Goal: Task Accomplishment & Management: Manage account settings

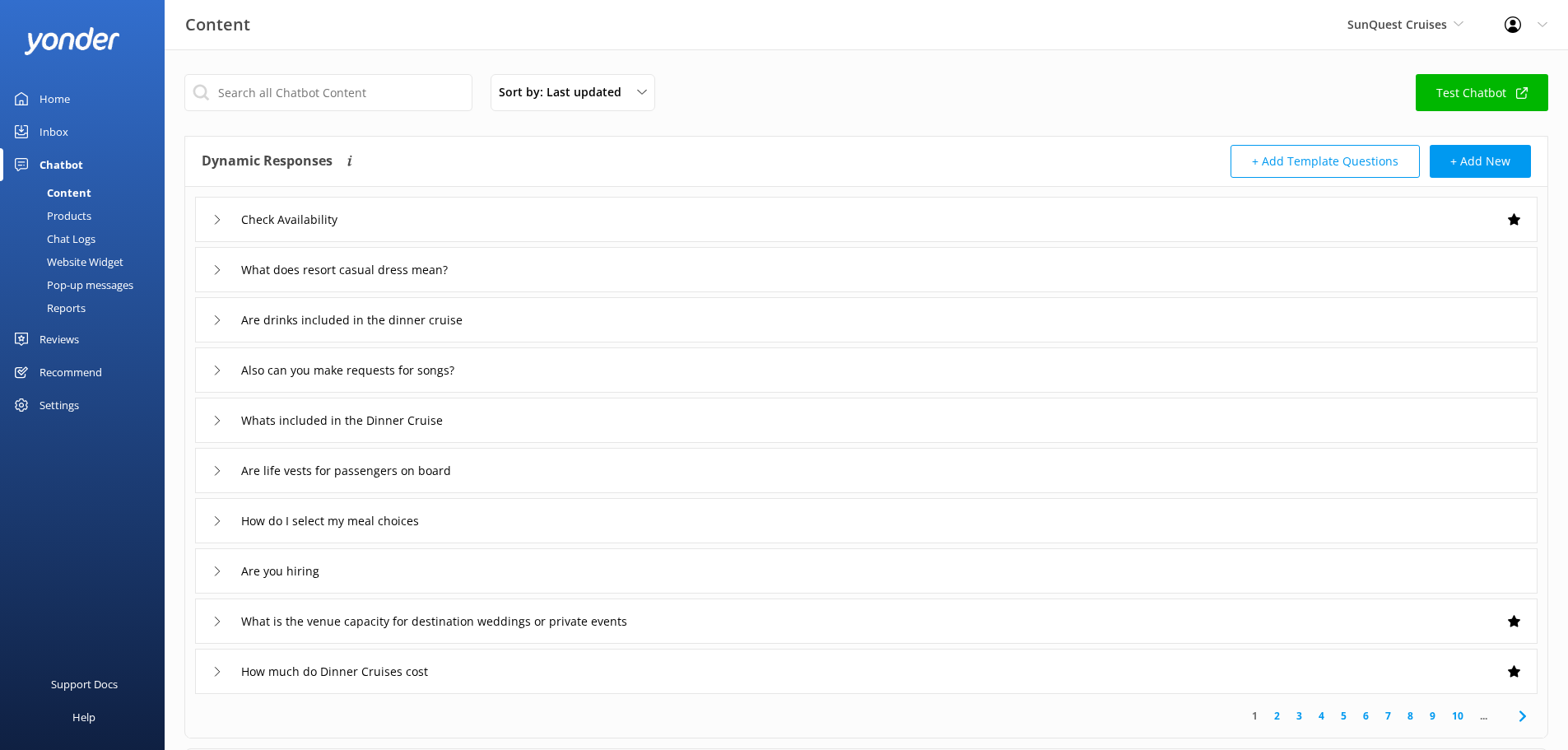
click at [48, 104] on div "Home" at bounding box center [55, 99] width 30 height 33
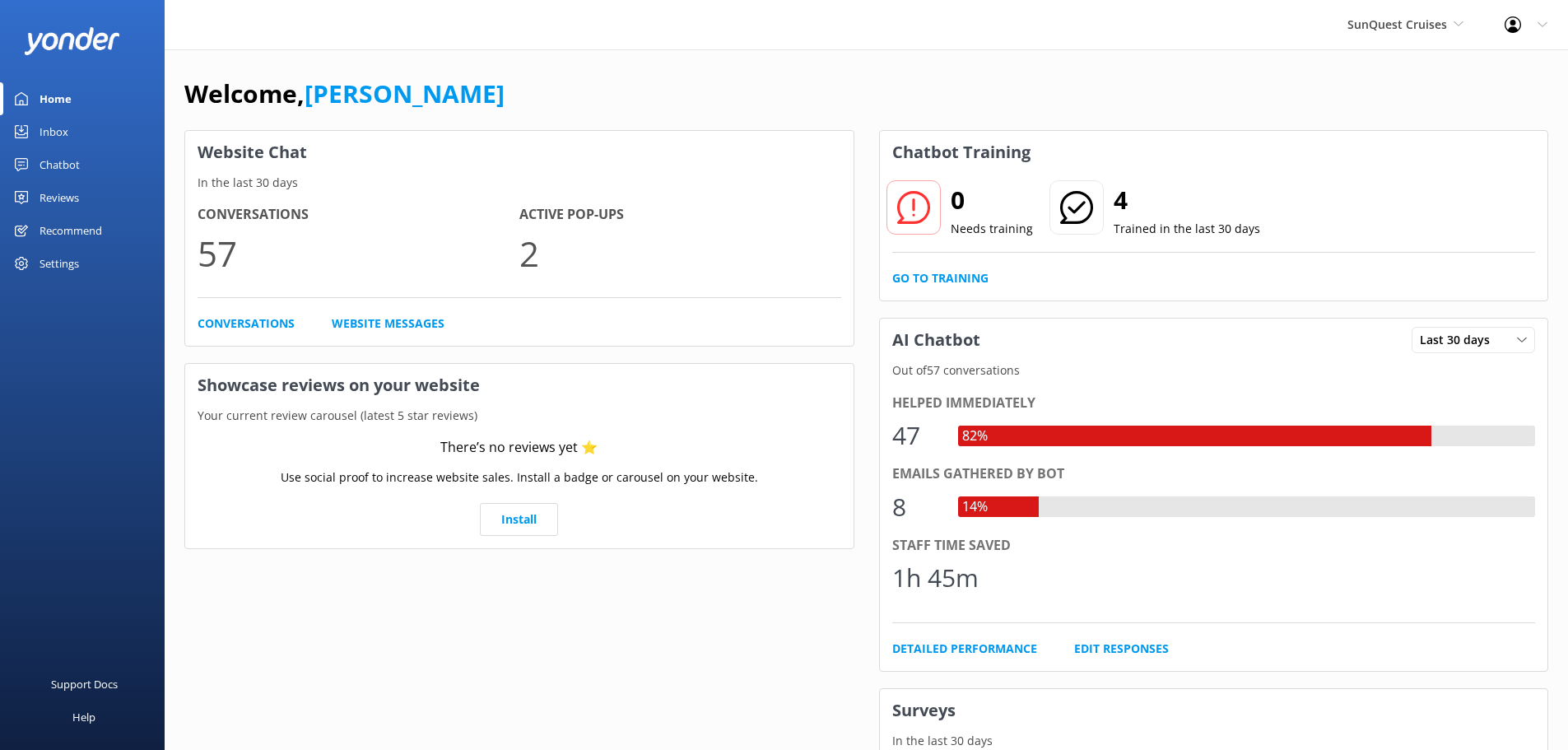
click at [55, 137] on div "Inbox" at bounding box center [54, 132] width 29 height 33
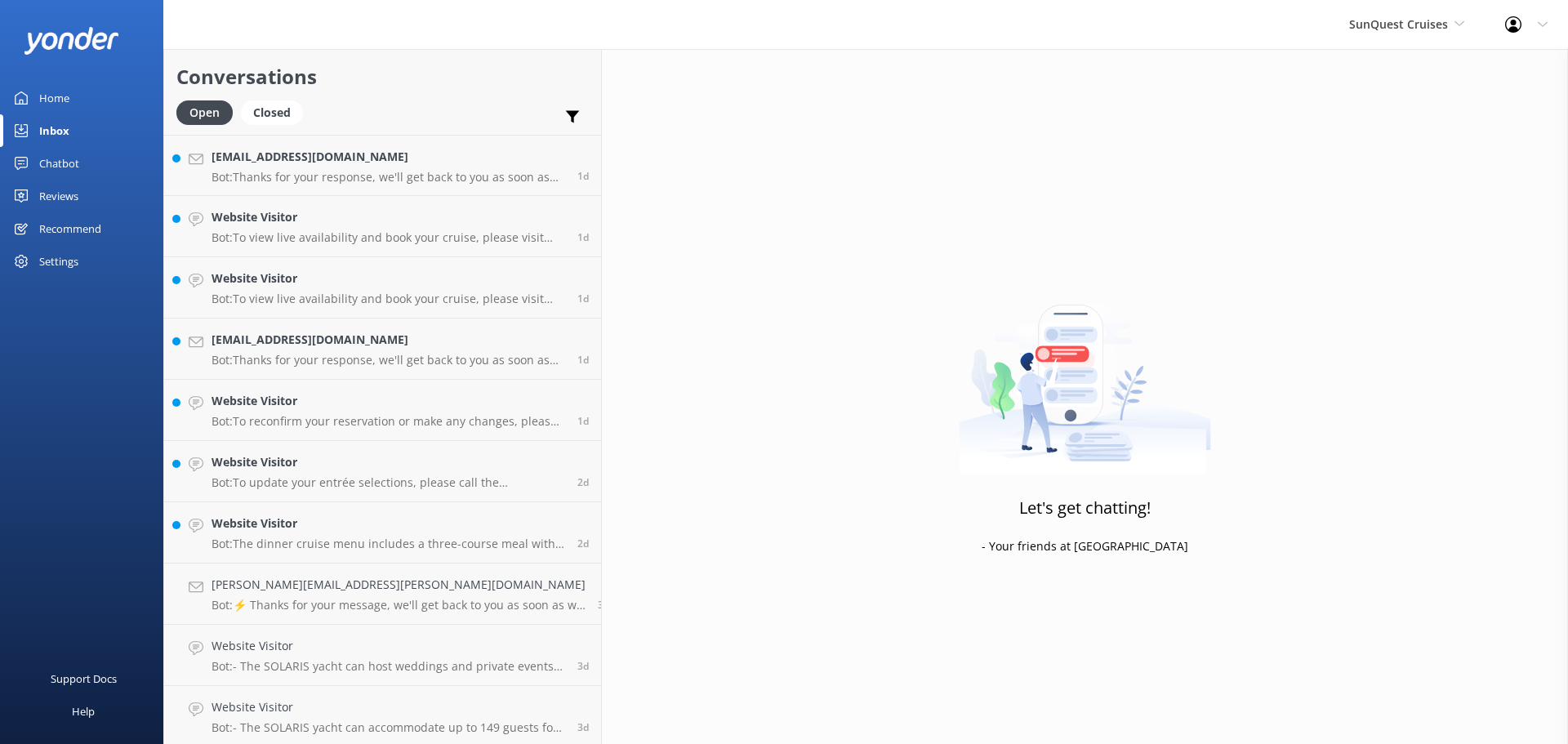
click at [319, 178] on p "Bot: Thanks for your response, we'll get back to you as soon as we can during o…" at bounding box center [388, 177] width 354 height 15
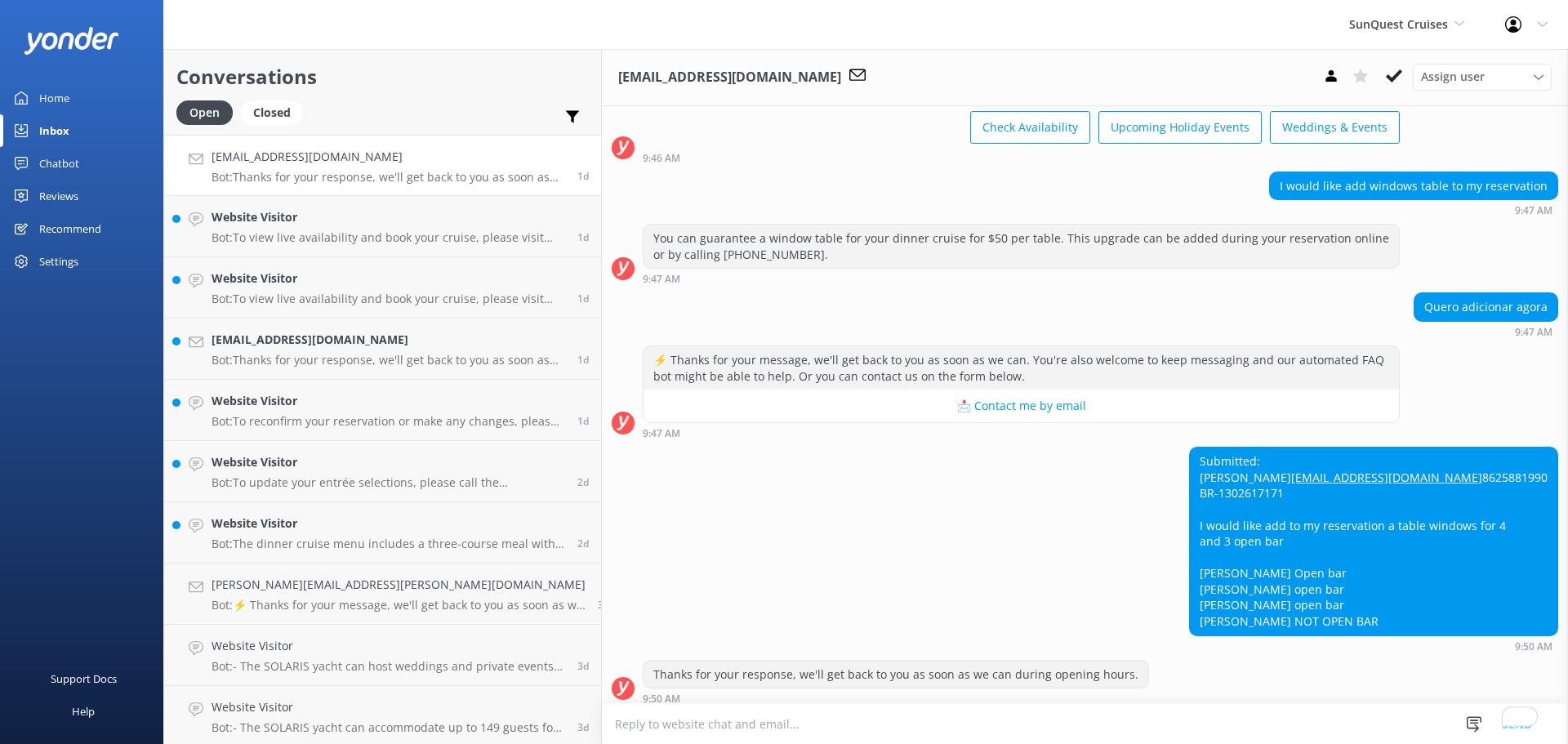
scroll to position [139, 0]
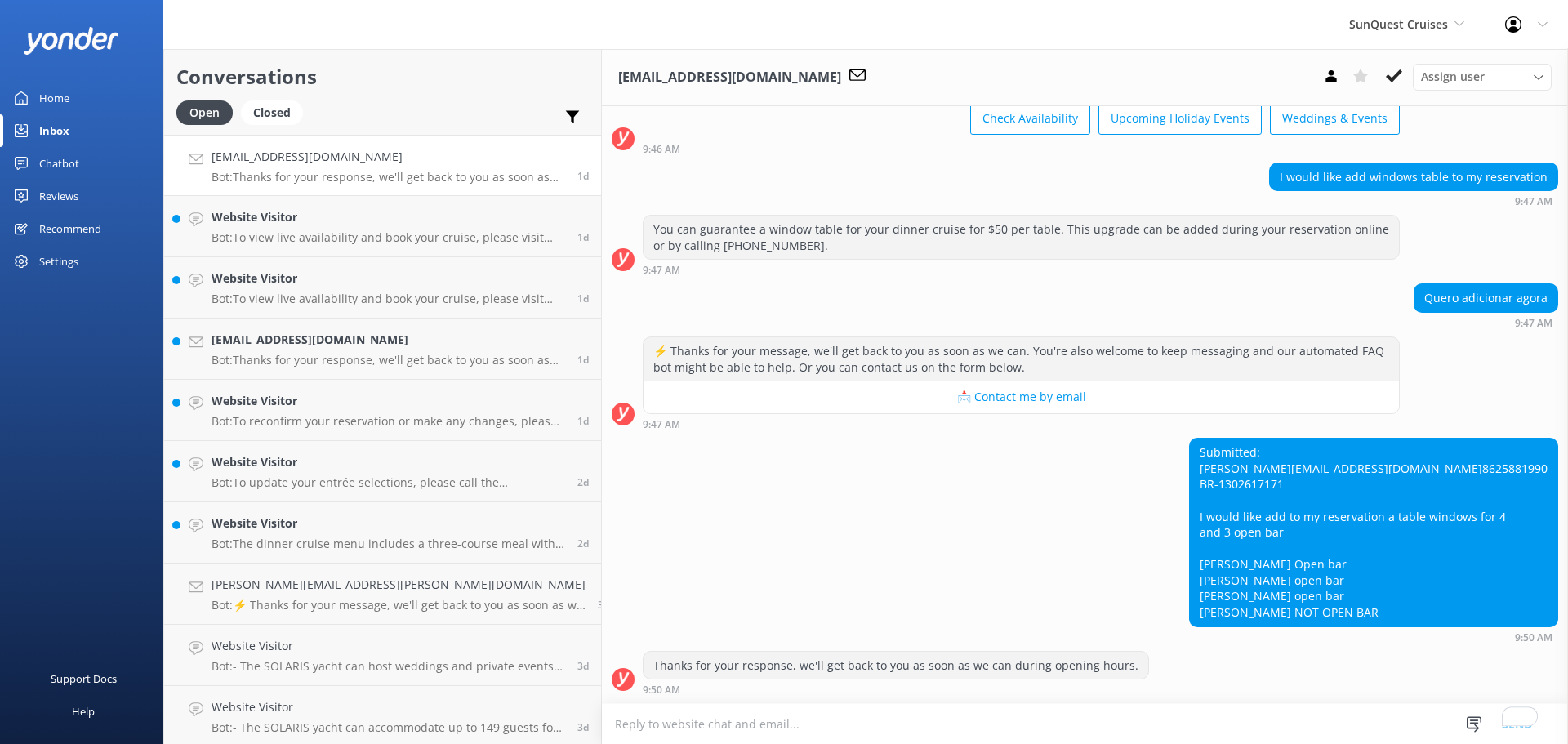
click at [786, 438] on div "Submitted: Brenda Andrade Brendaba1996@gmail.com 8625881990 BR-1302617171 I wou…" at bounding box center [1085, 540] width 966 height 205
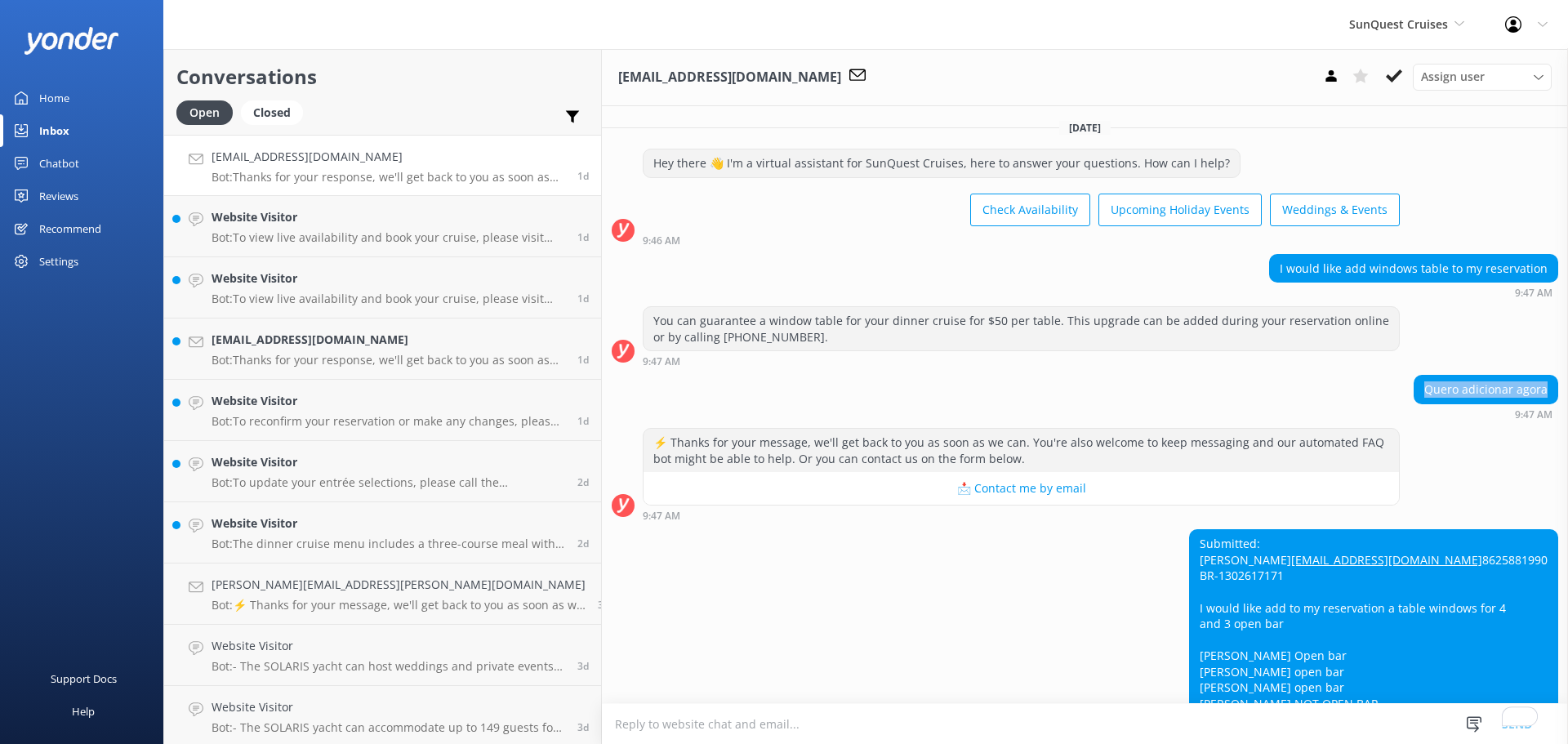
drag, startPoint x: 1415, startPoint y: 390, endPoint x: 1555, endPoint y: 380, distance: 140.4
click at [1555, 380] on div "Quero adicionar agora 9:47 AM" at bounding box center [1085, 397] width 966 height 45
copy div "Quero adicionar agora"
click at [1116, 421] on div "Quero adicionar agora 9:47 AM" at bounding box center [1085, 402] width 966 height 53
click at [385, 251] on link "Website Visitor Bot: To view live availability and book your cruise, please vis…" at bounding box center [383, 226] width 437 height 61
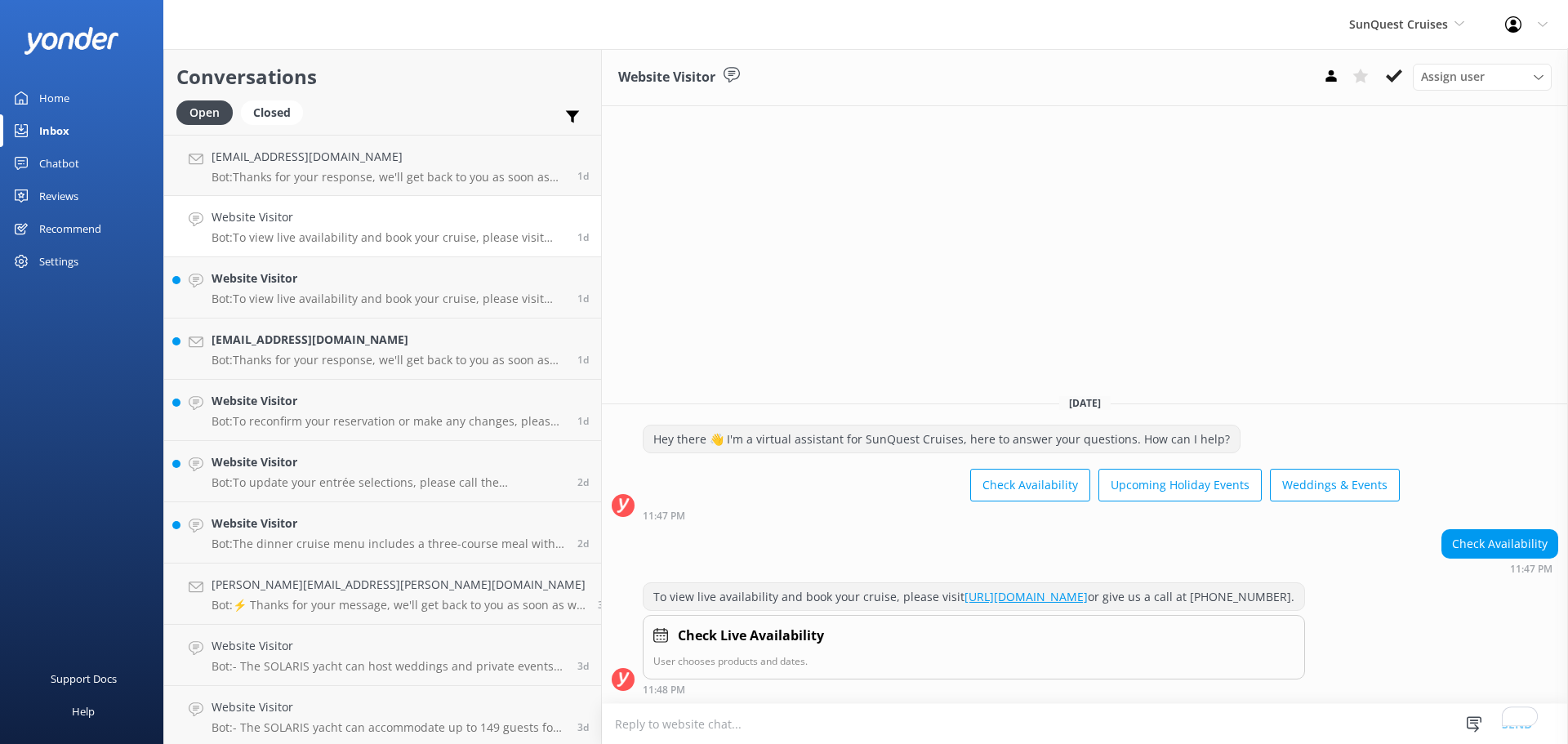
click at [385, 294] on p "Bot: To view live availability and book your cruise, please visit https://sunqu…" at bounding box center [388, 298] width 354 height 15
click at [381, 340] on h4 "Brenolcoelho88@gmail.com" at bounding box center [388, 340] width 354 height 18
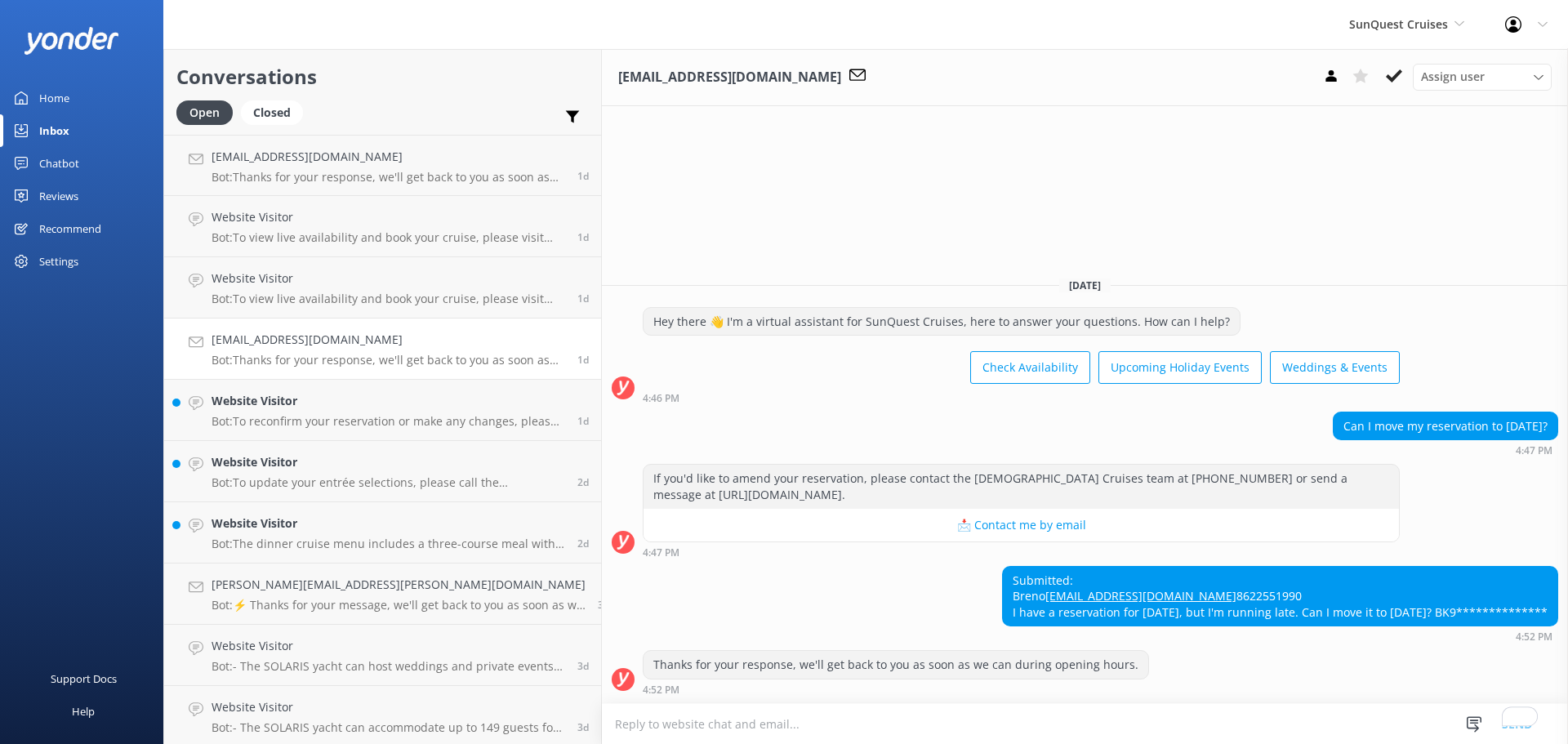
click at [367, 397] on h4 "Website Visitor" at bounding box center [388, 401] width 354 height 18
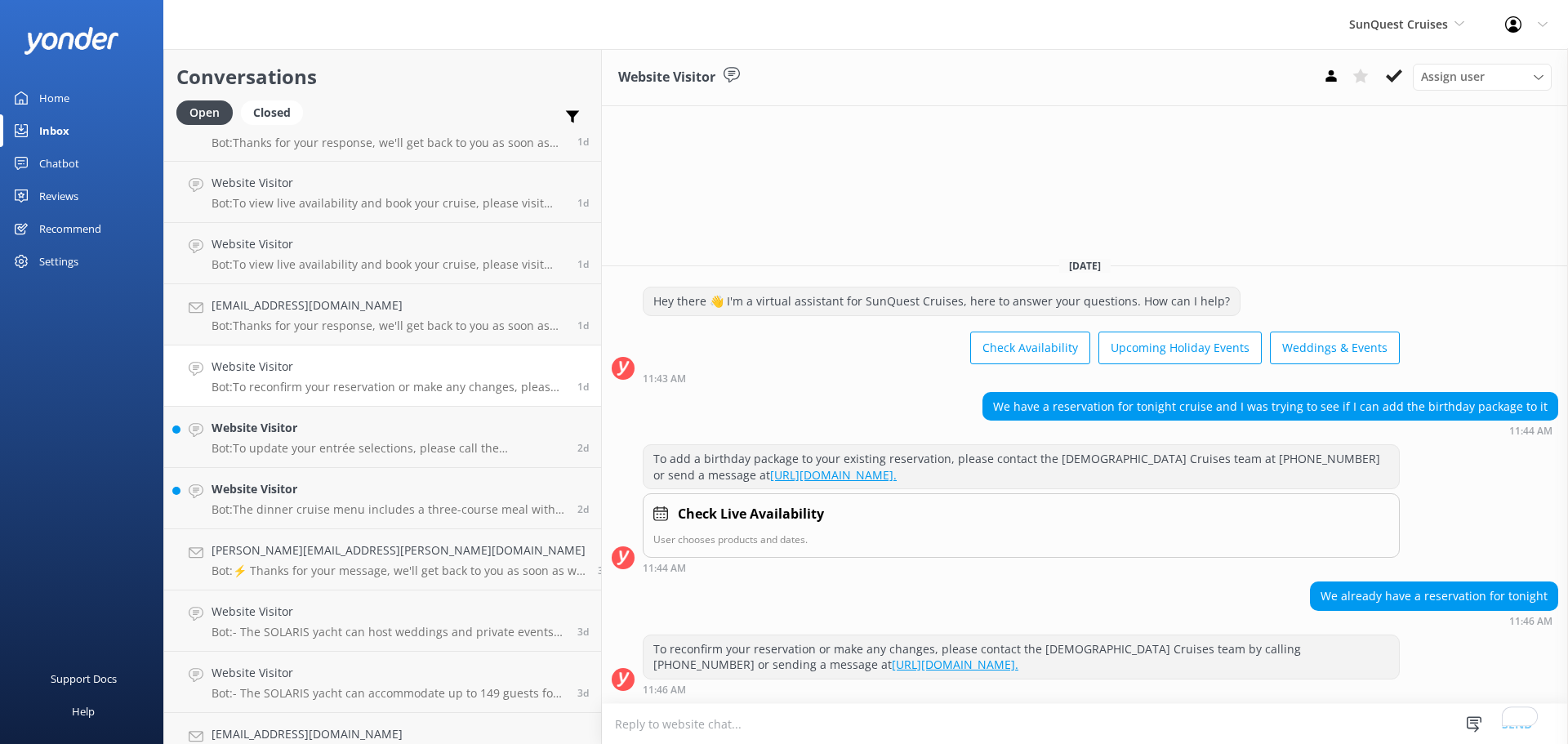
scroll to position [65, 0]
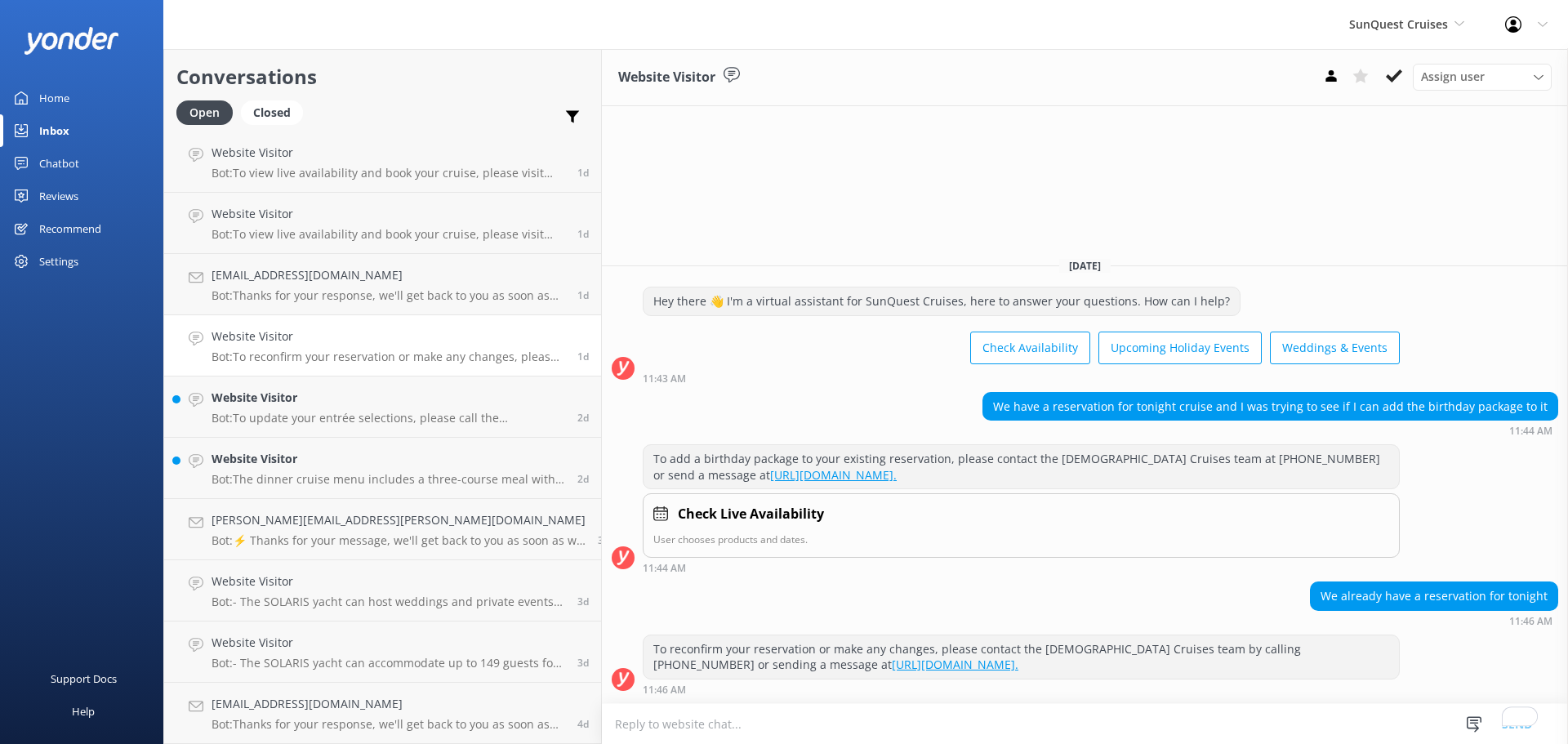
click at [339, 418] on p "Bot: To update your entrée selections, please call the reservations team at 850…" at bounding box center [388, 418] width 354 height 15
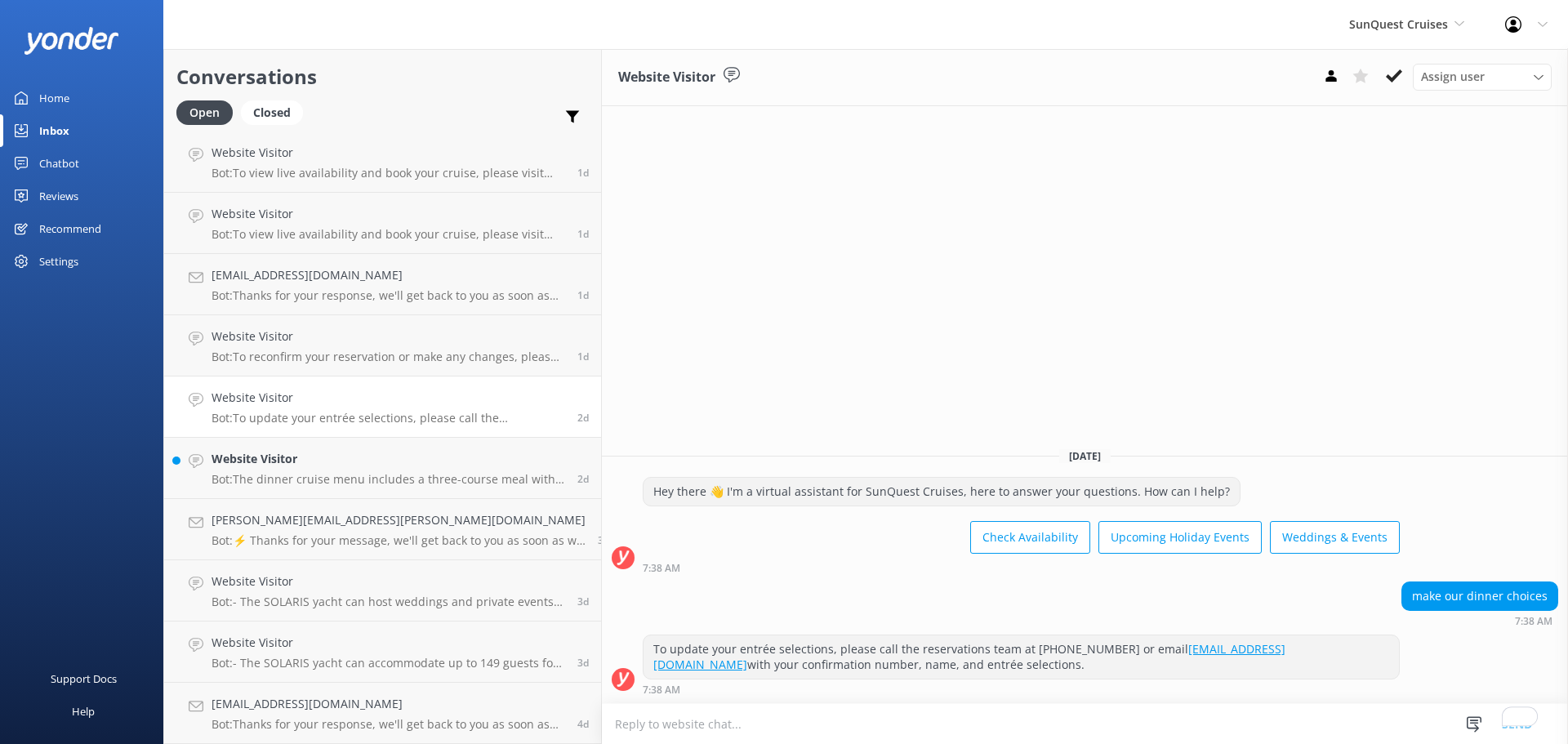
click at [298, 474] on p "Bot: The dinner cruise menu includes a three-course meal with a wedge salad, yo…" at bounding box center [388, 479] width 354 height 15
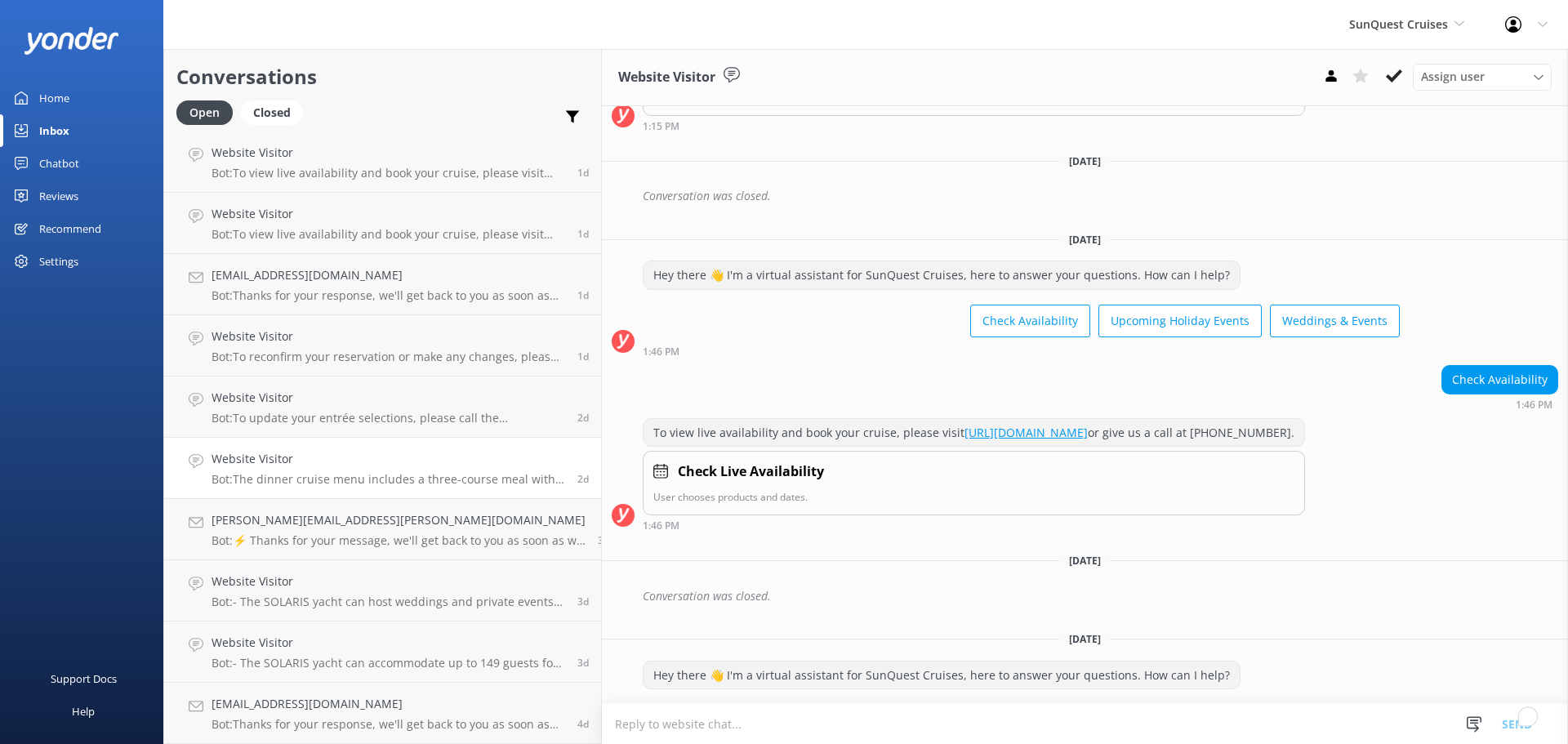
scroll to position [1288, 0]
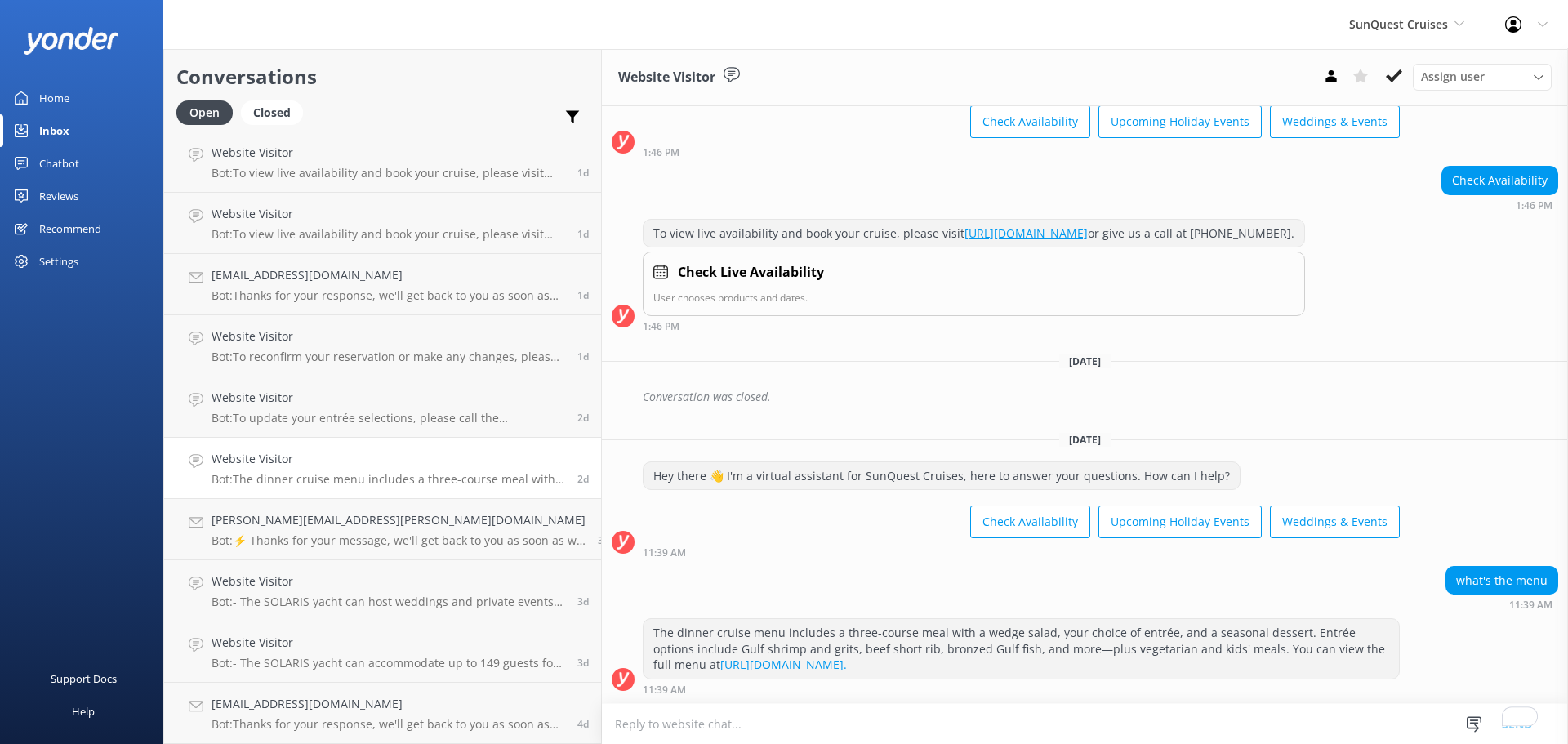
click at [298, 521] on h4 "granger.gina@yahoo.com" at bounding box center [398, 520] width 374 height 18
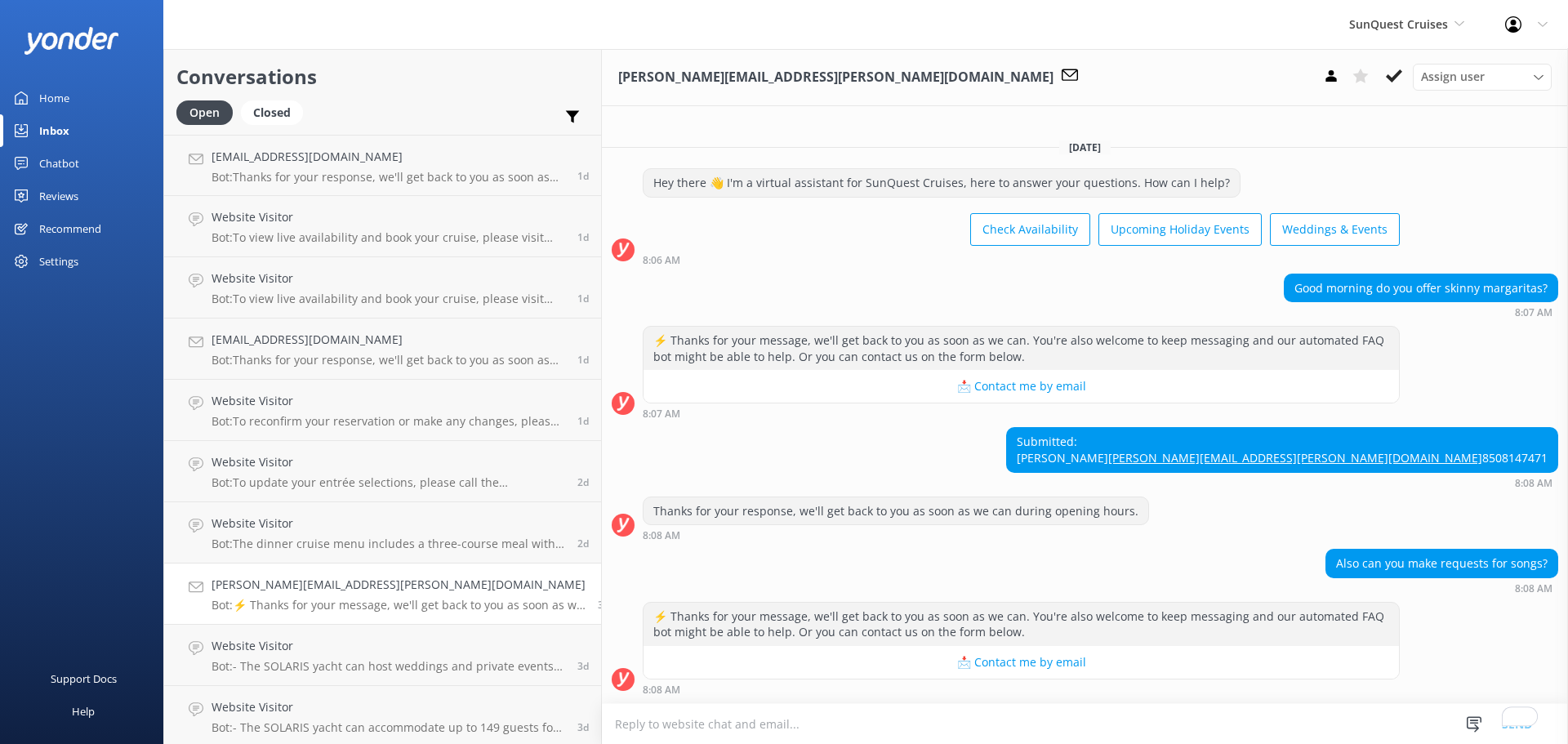
click at [80, 89] on link "Home" at bounding box center [82, 98] width 163 height 33
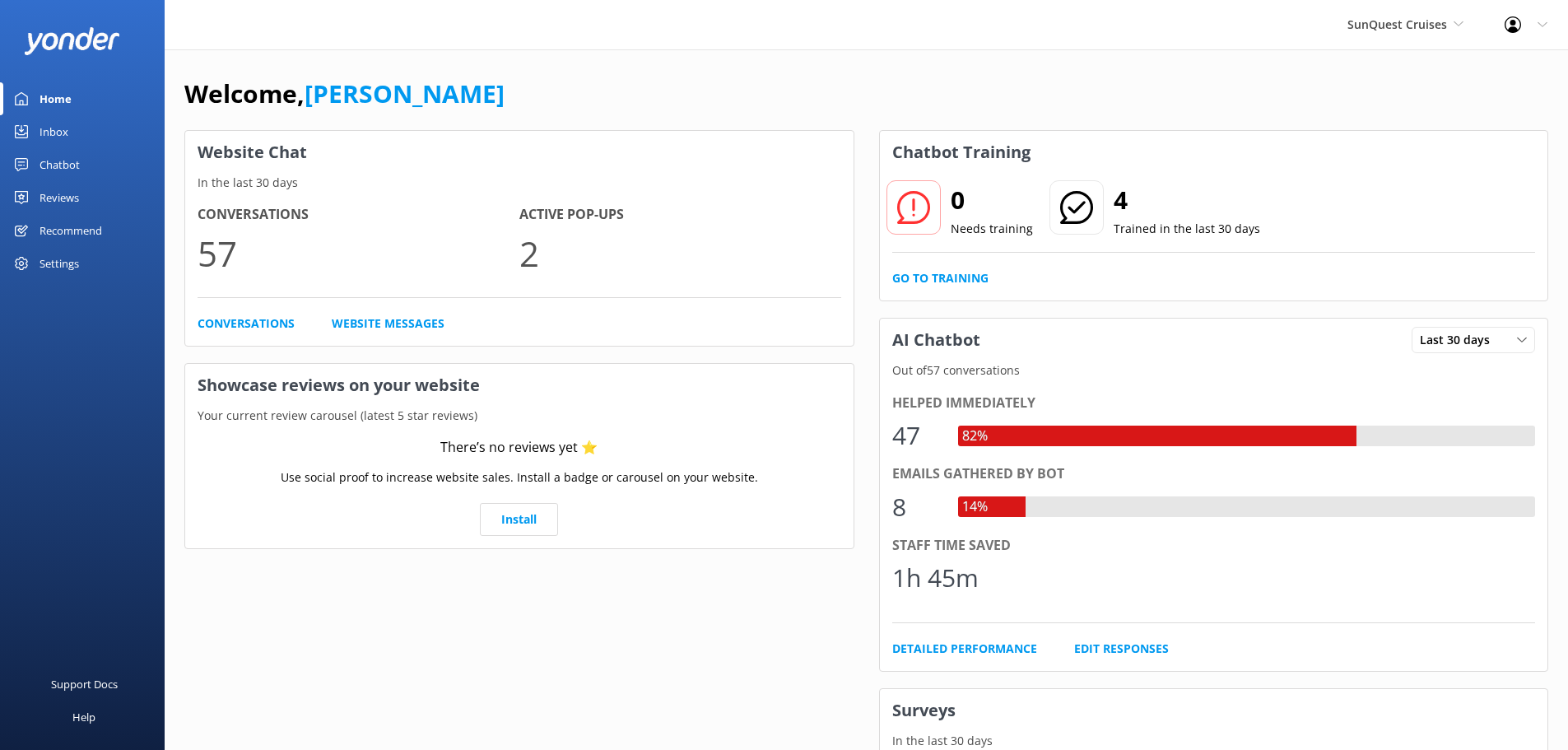
click at [1399, 23] on span "SunQuest Cruises" at bounding box center [1397, 24] width 100 height 16
click at [1399, 96] on link "SunVenture Cruises" at bounding box center [1409, 109] width 165 height 40
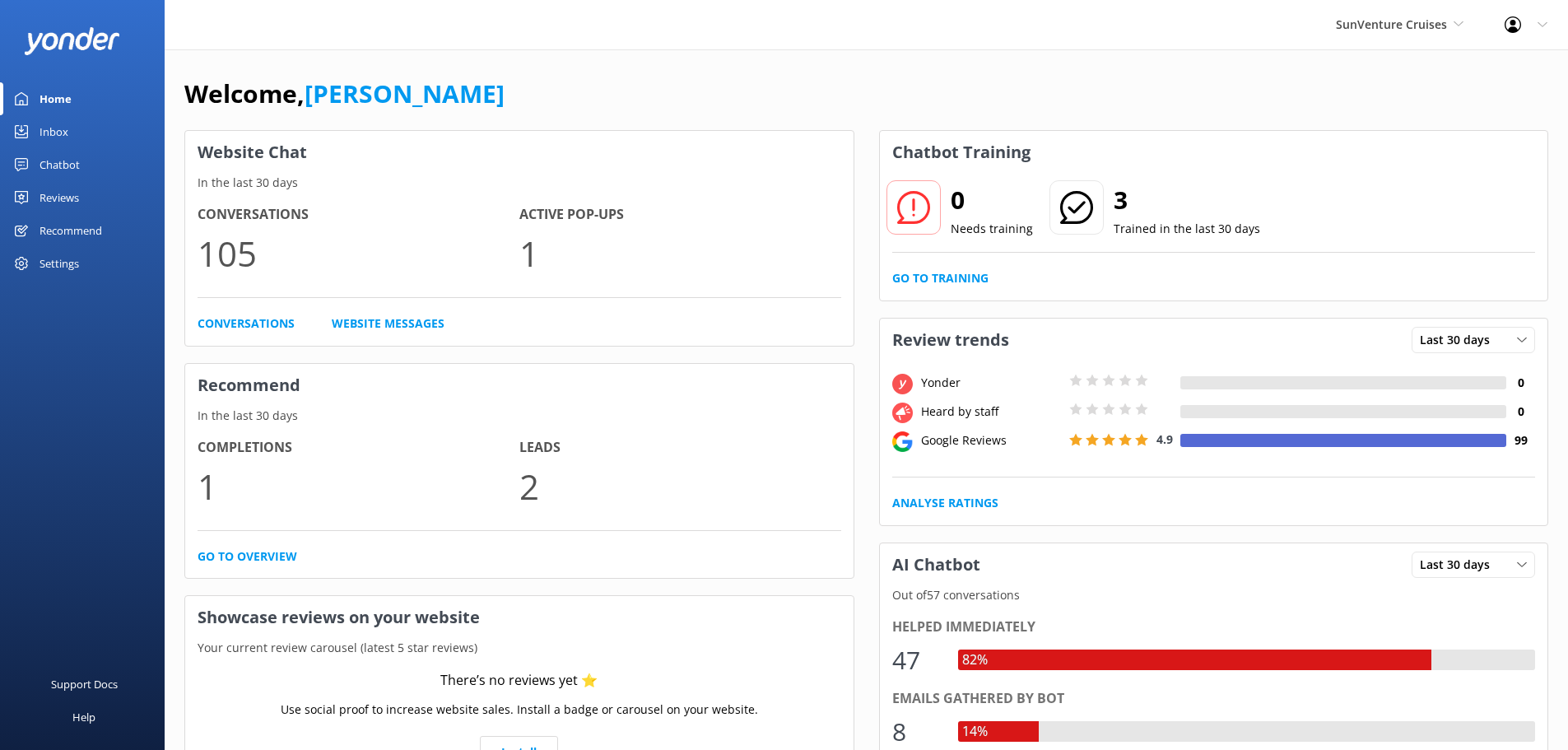
click at [69, 132] on link "Inbox" at bounding box center [82, 132] width 165 height 33
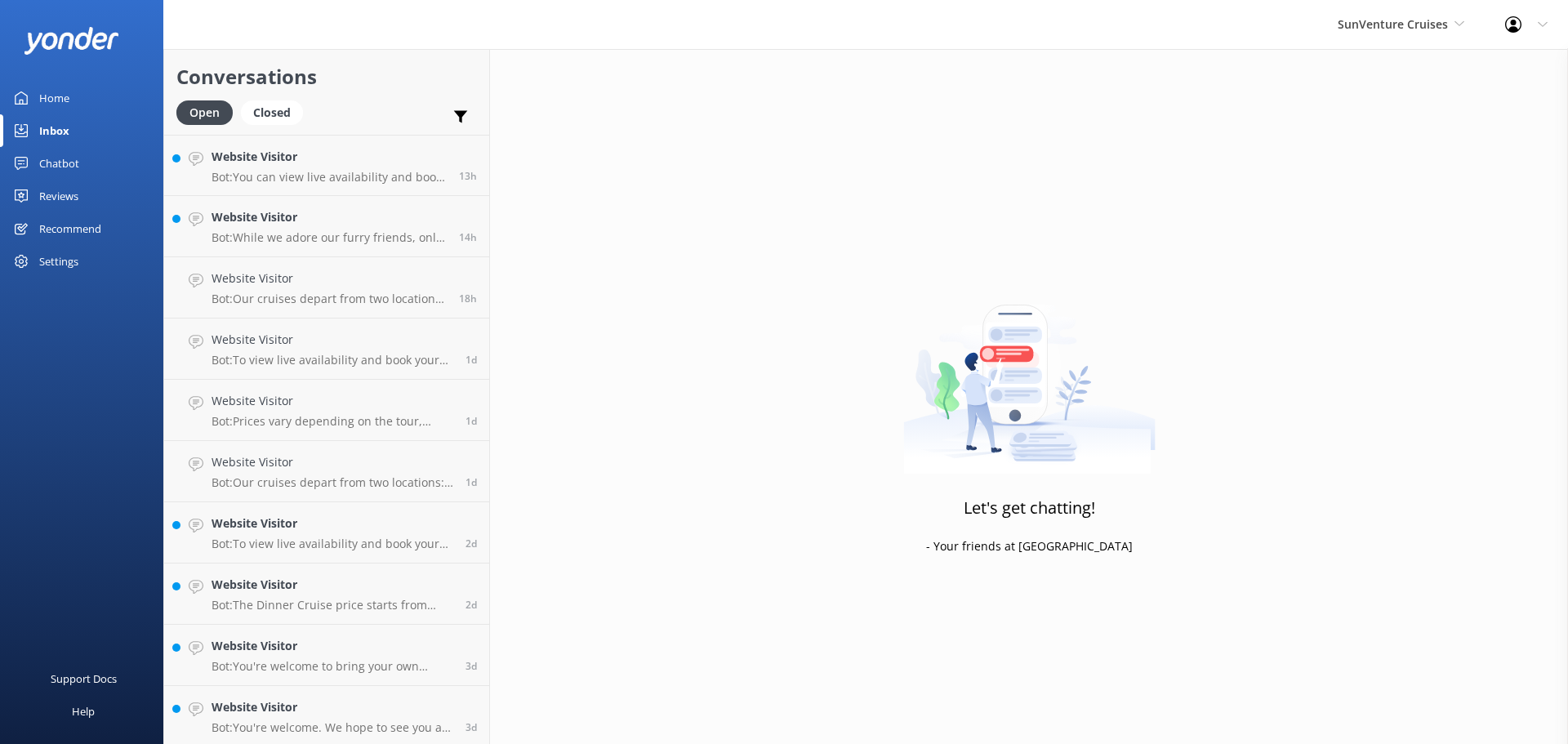
click at [306, 174] on p "Bot: You can view live availability and book your tour online by visiting https…" at bounding box center [329, 177] width 235 height 15
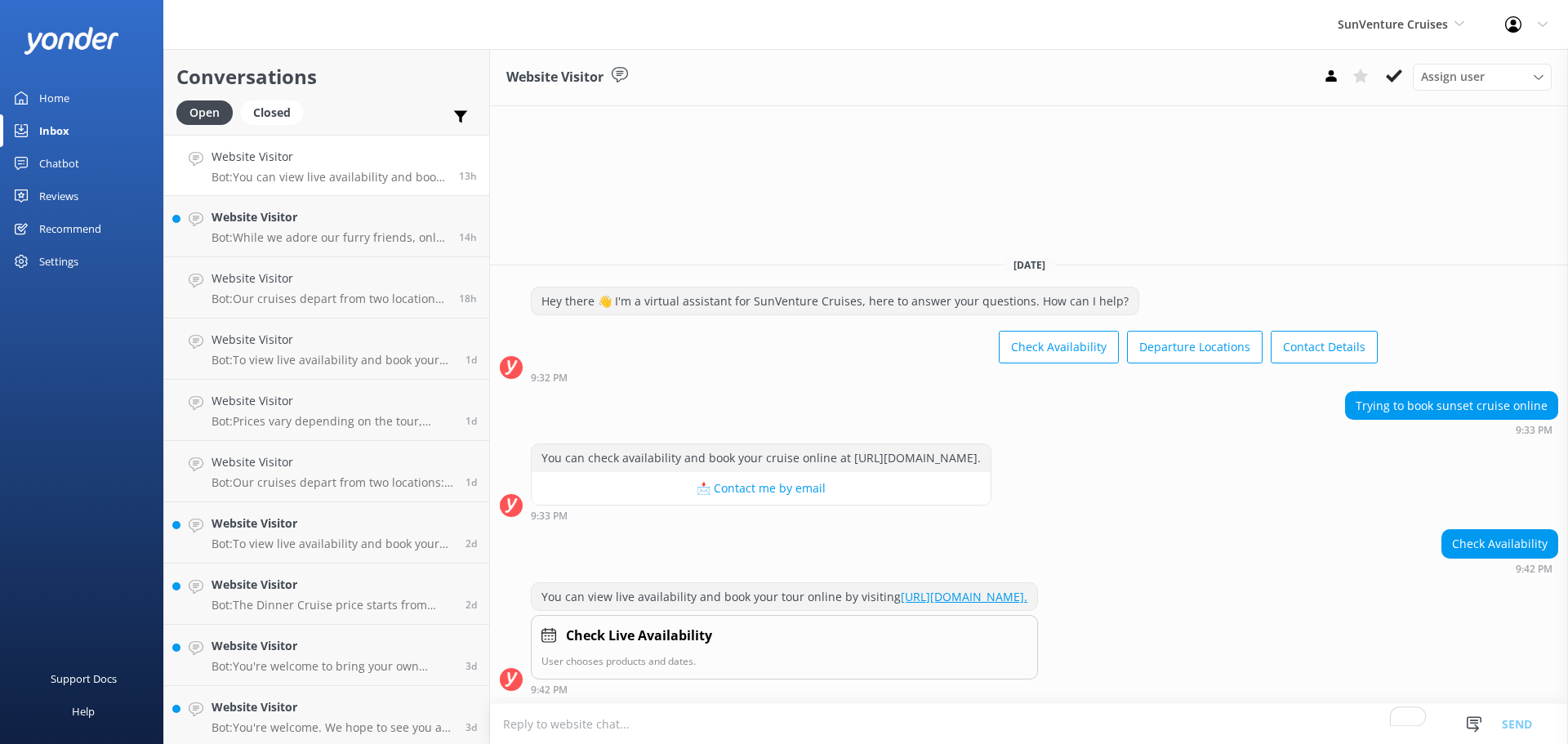
click at [315, 234] on p "Bot: While we adore our furry friends, only certified service dogs are permitte…" at bounding box center [329, 237] width 235 height 15
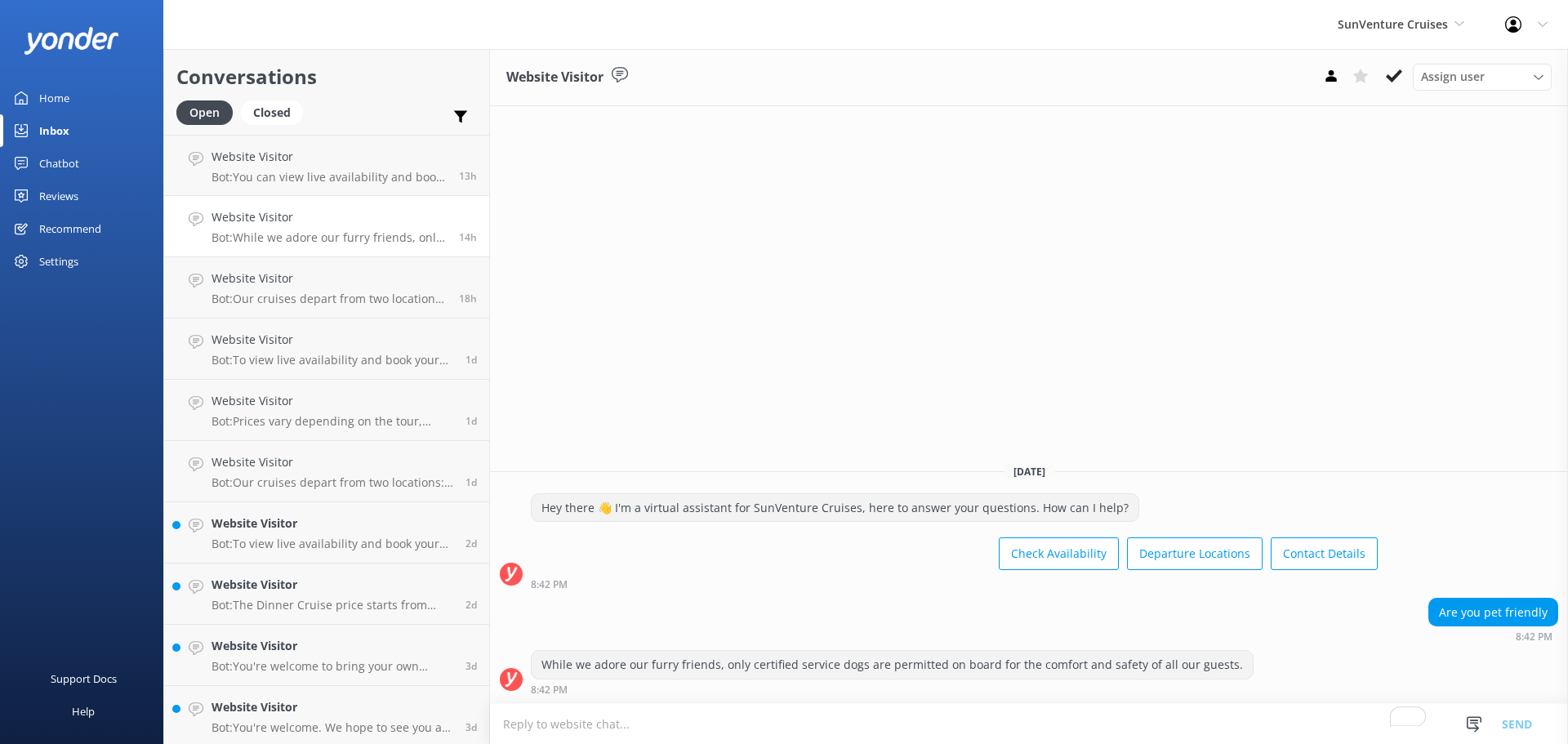
click at [315, 278] on h4 "Website Visitor" at bounding box center [329, 278] width 235 height 18
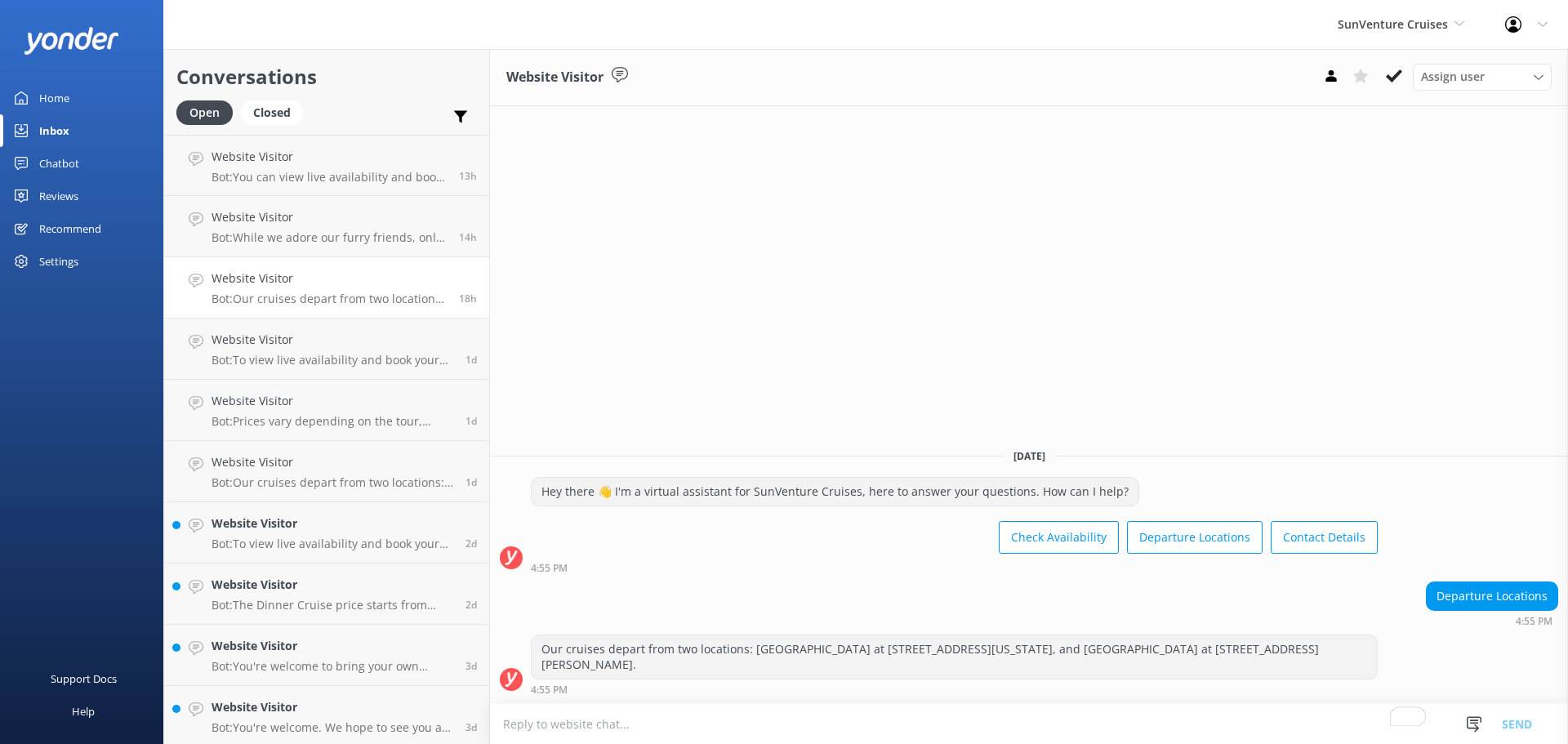
click at [310, 339] on h4 "Website Visitor" at bounding box center [332, 340] width 242 height 18
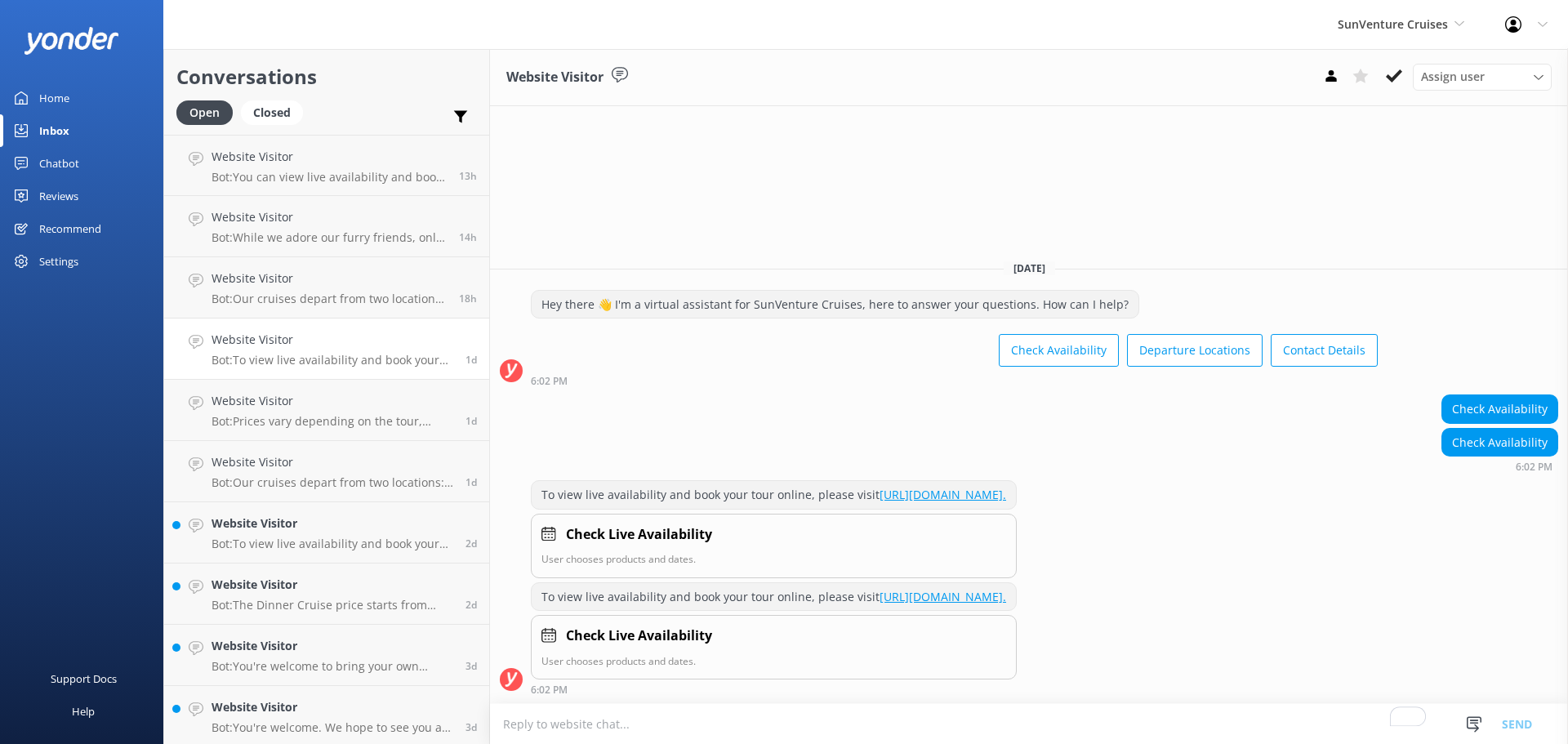
click at [303, 403] on h4 "Website Visitor" at bounding box center [332, 401] width 242 height 18
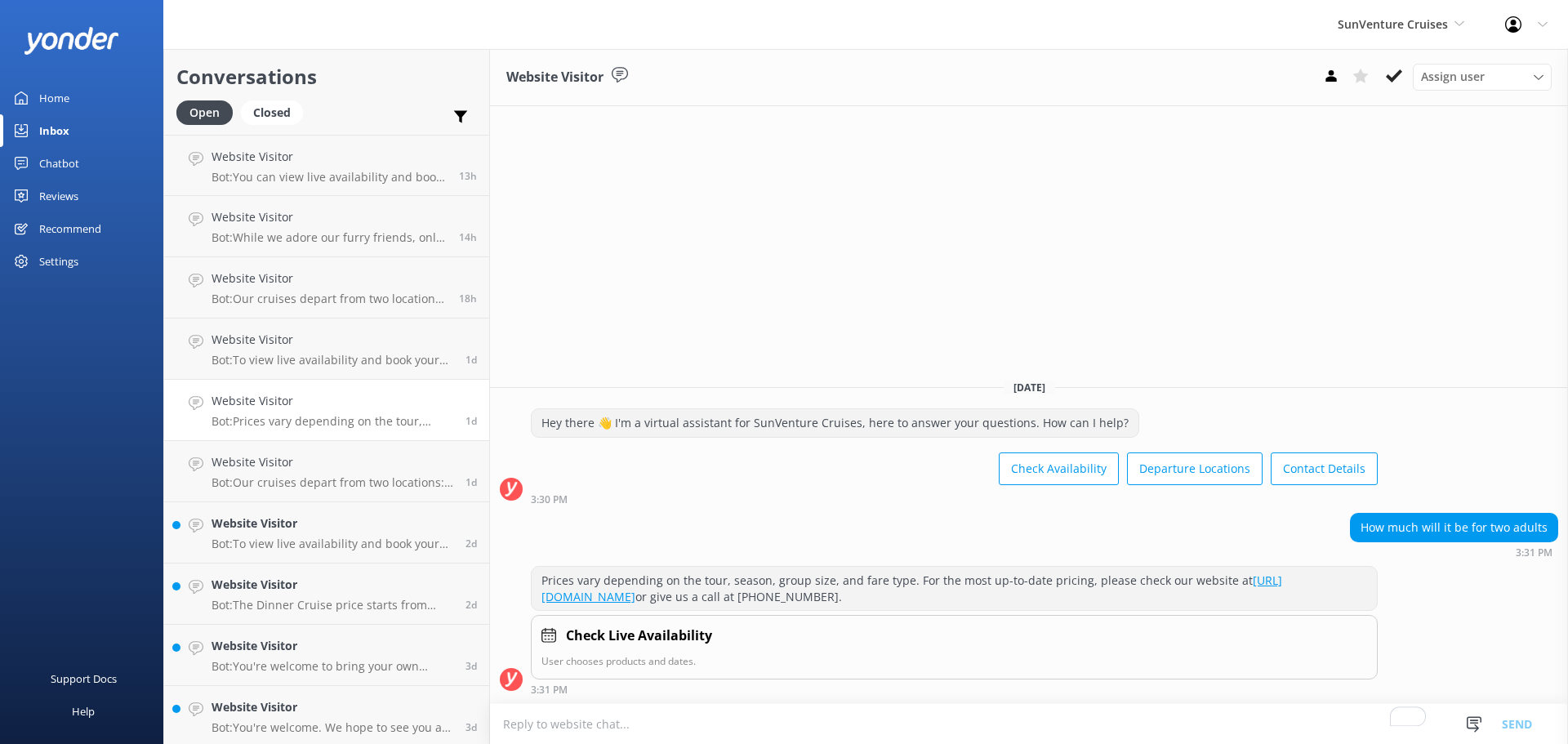
click at [305, 461] on h4 "Website Visitor" at bounding box center [332, 462] width 242 height 18
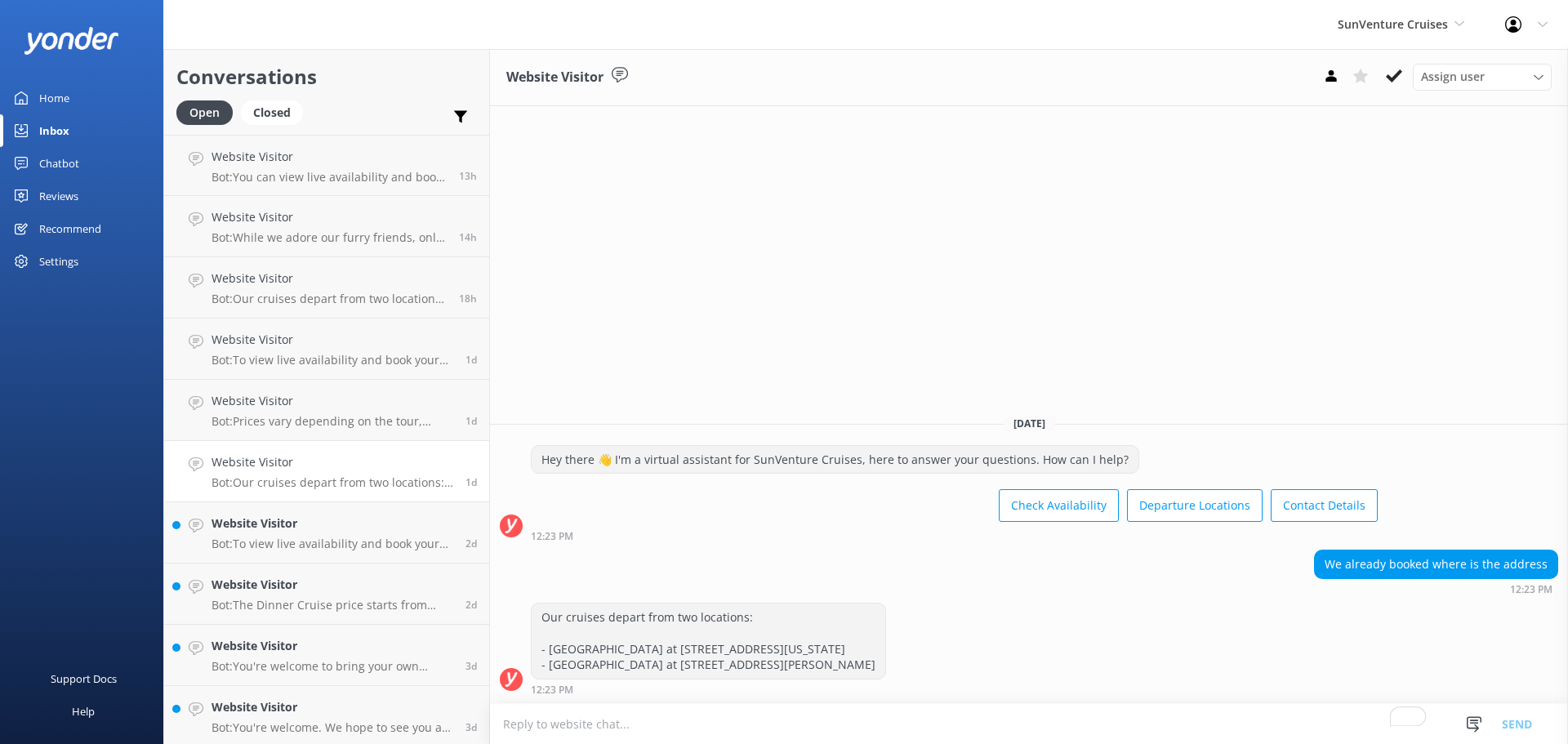
click at [308, 530] on h4 "Website Visitor" at bounding box center [332, 523] width 242 height 18
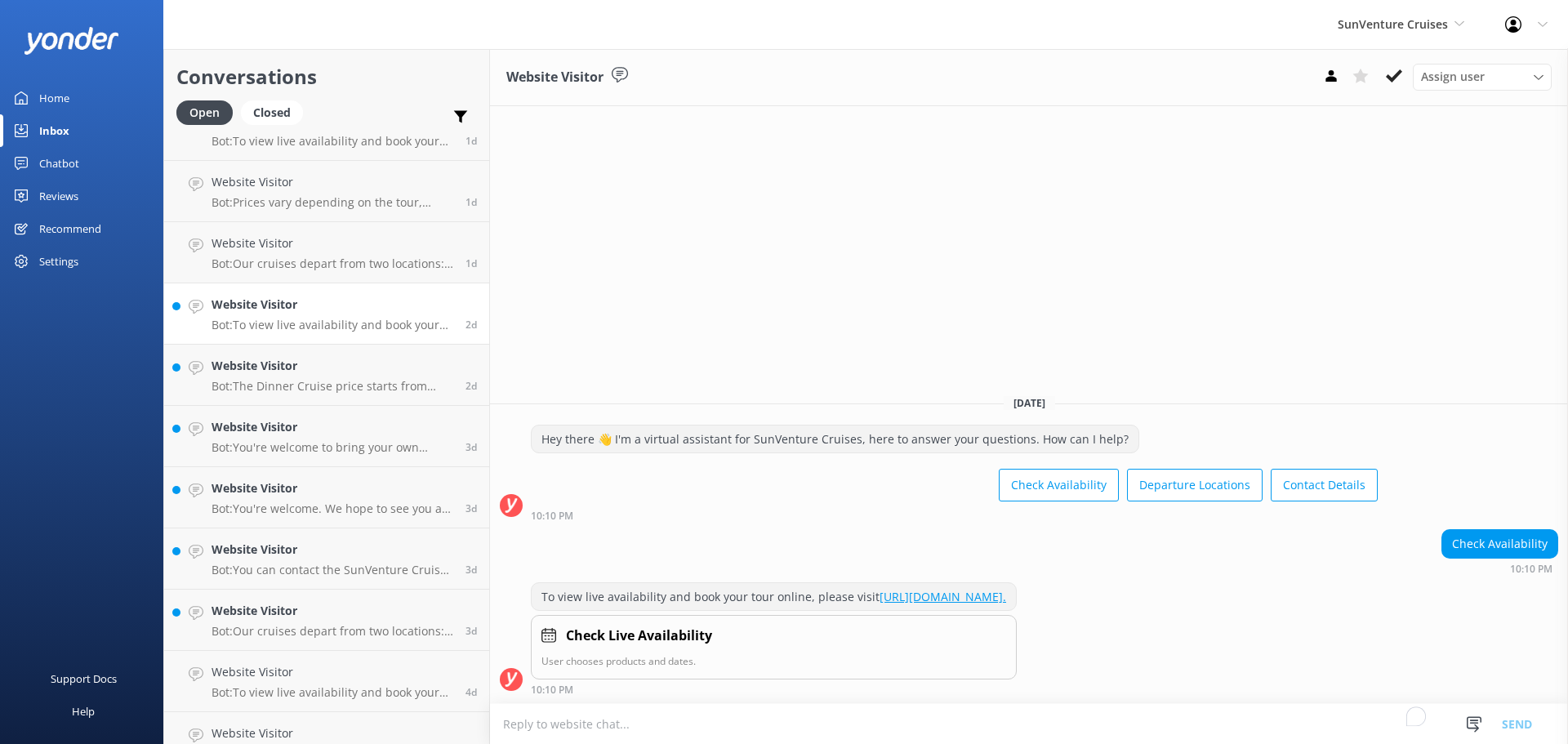
scroll to position [245, 0]
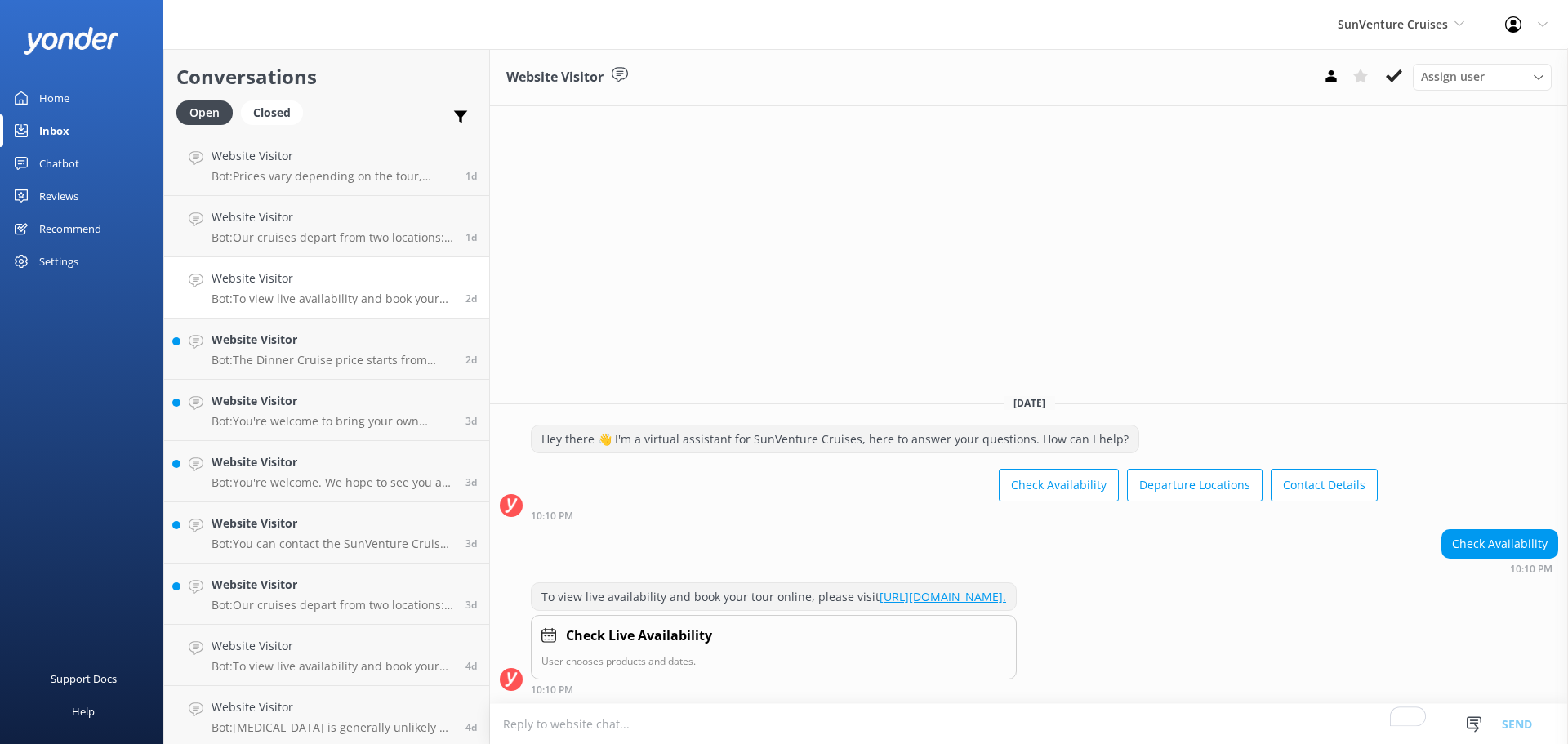
click at [299, 433] on link "Website Visitor Bot: You're welcome to bring your own snacks and beverages to e…" at bounding box center [327, 410] width 325 height 61
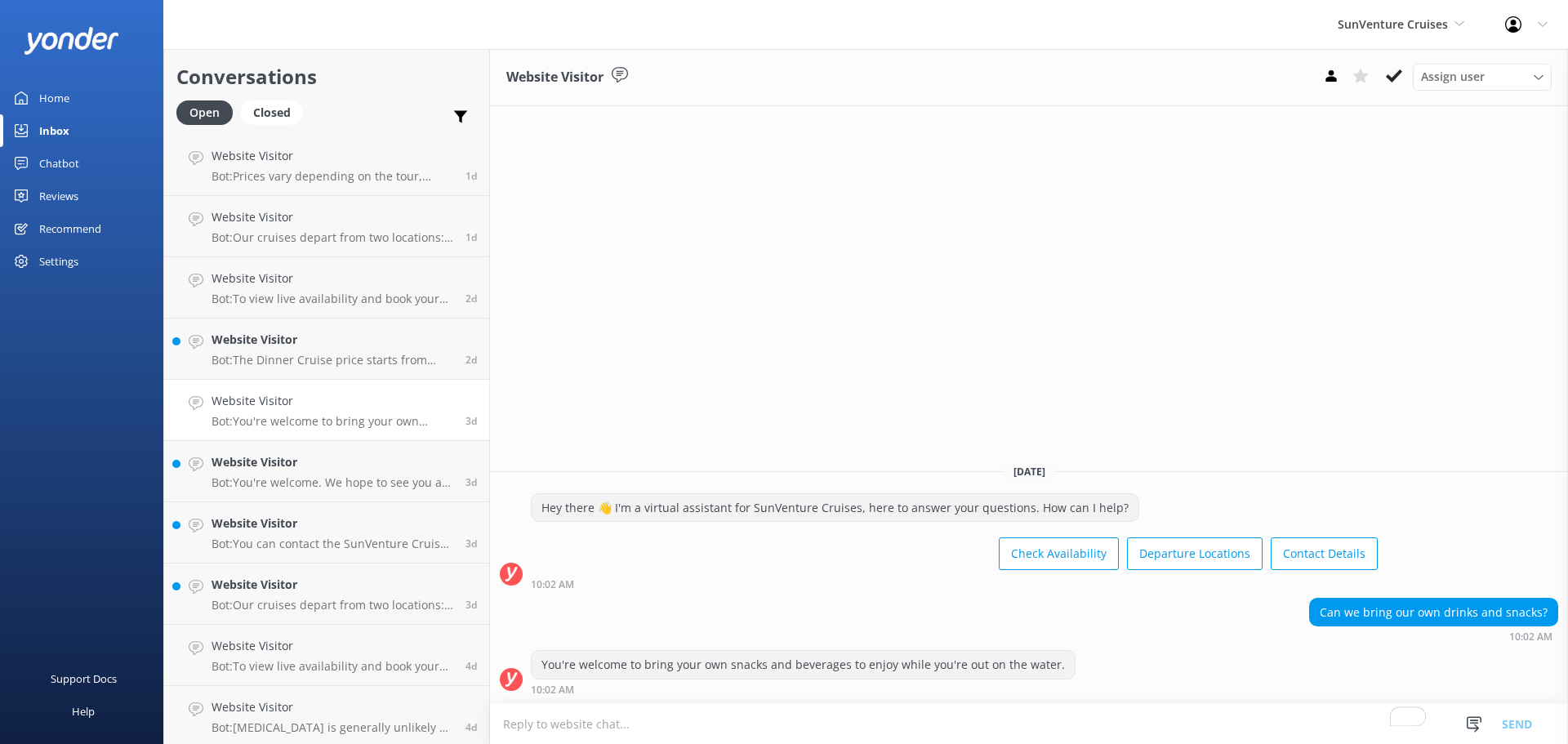
click at [305, 477] on p "Bot: You're welcome. We hope to see you at SunVenture Cruises soon!" at bounding box center [332, 483] width 242 height 15
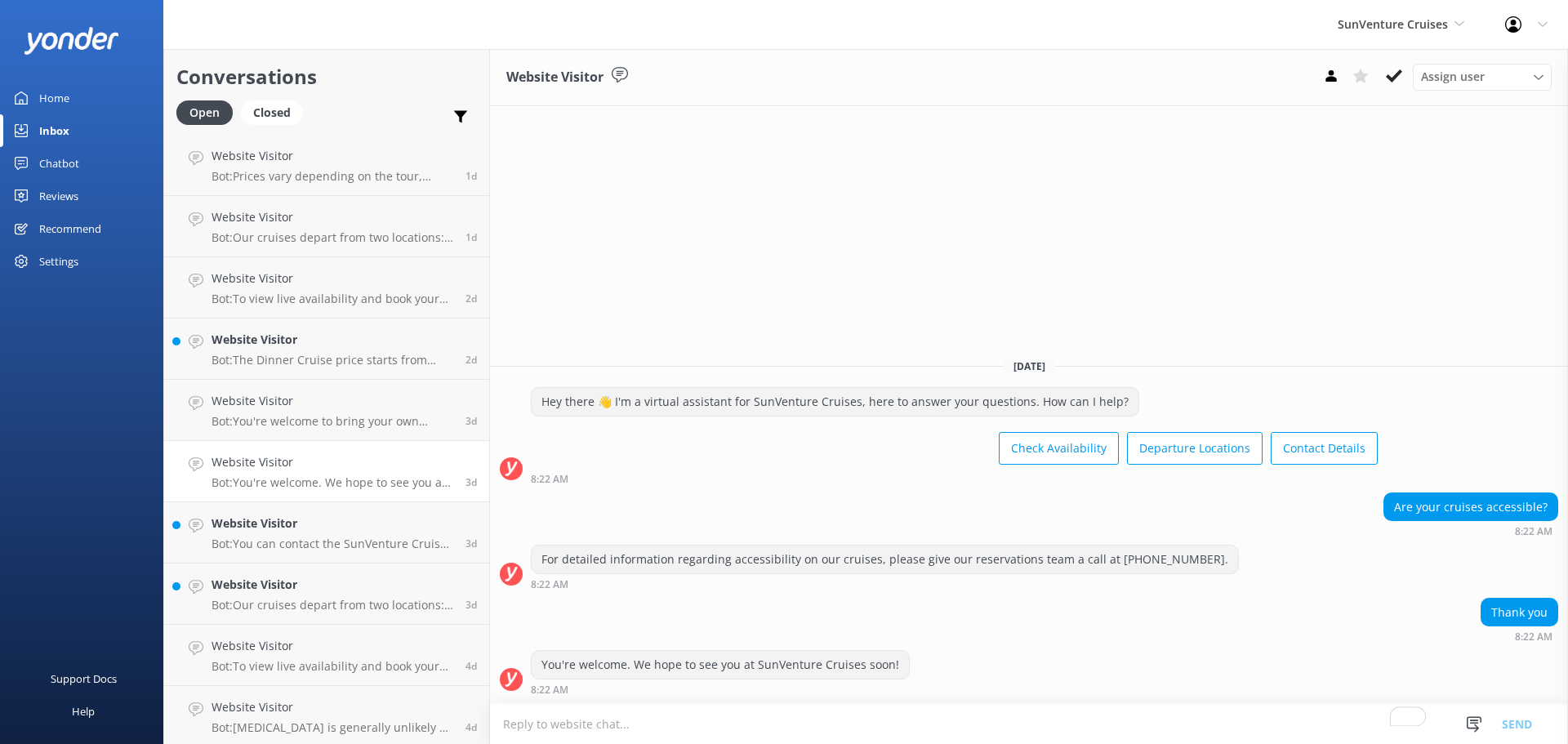
click at [318, 347] on h4 "Website Visitor" at bounding box center [332, 340] width 242 height 18
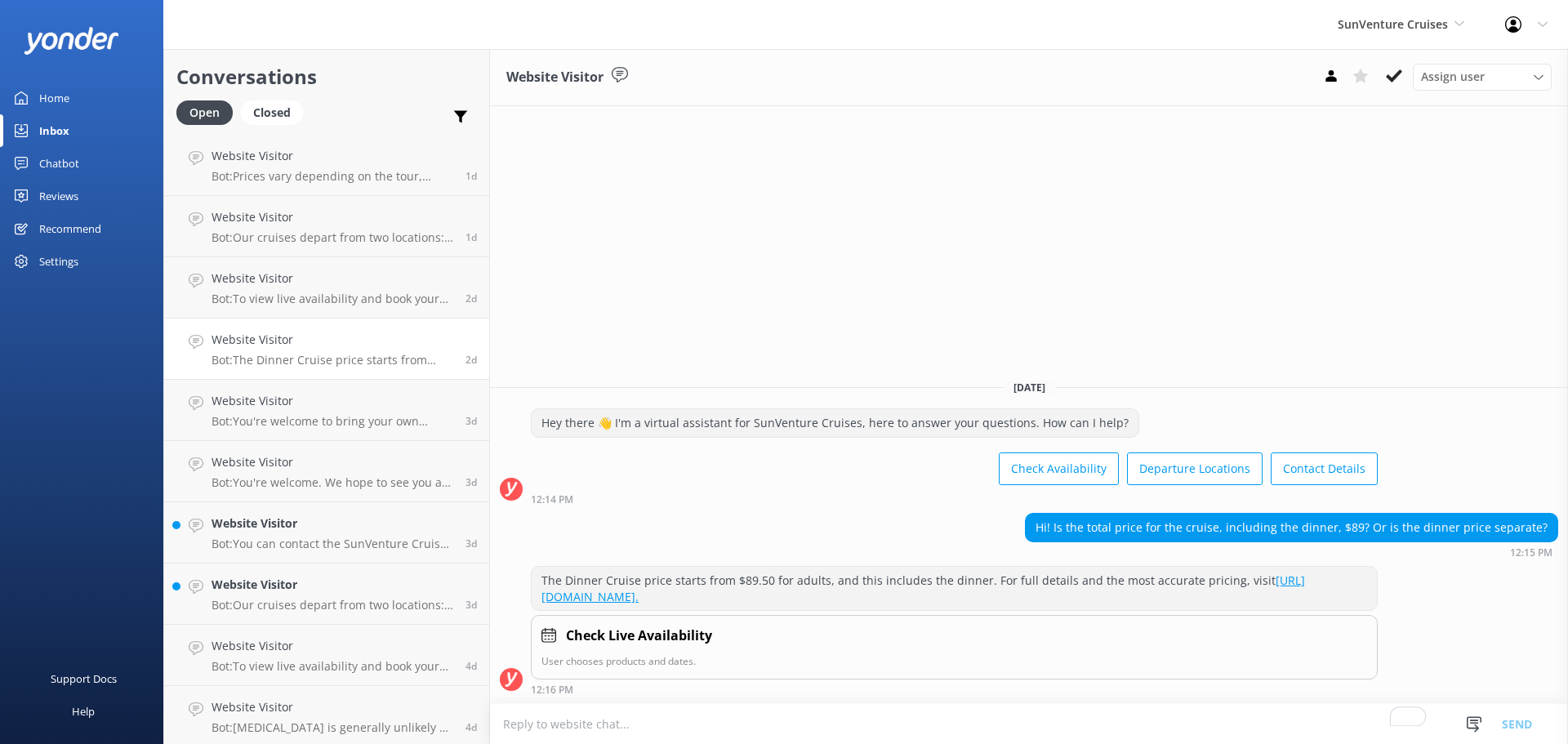
click at [302, 526] on h4 "Website Visitor" at bounding box center [332, 523] width 242 height 18
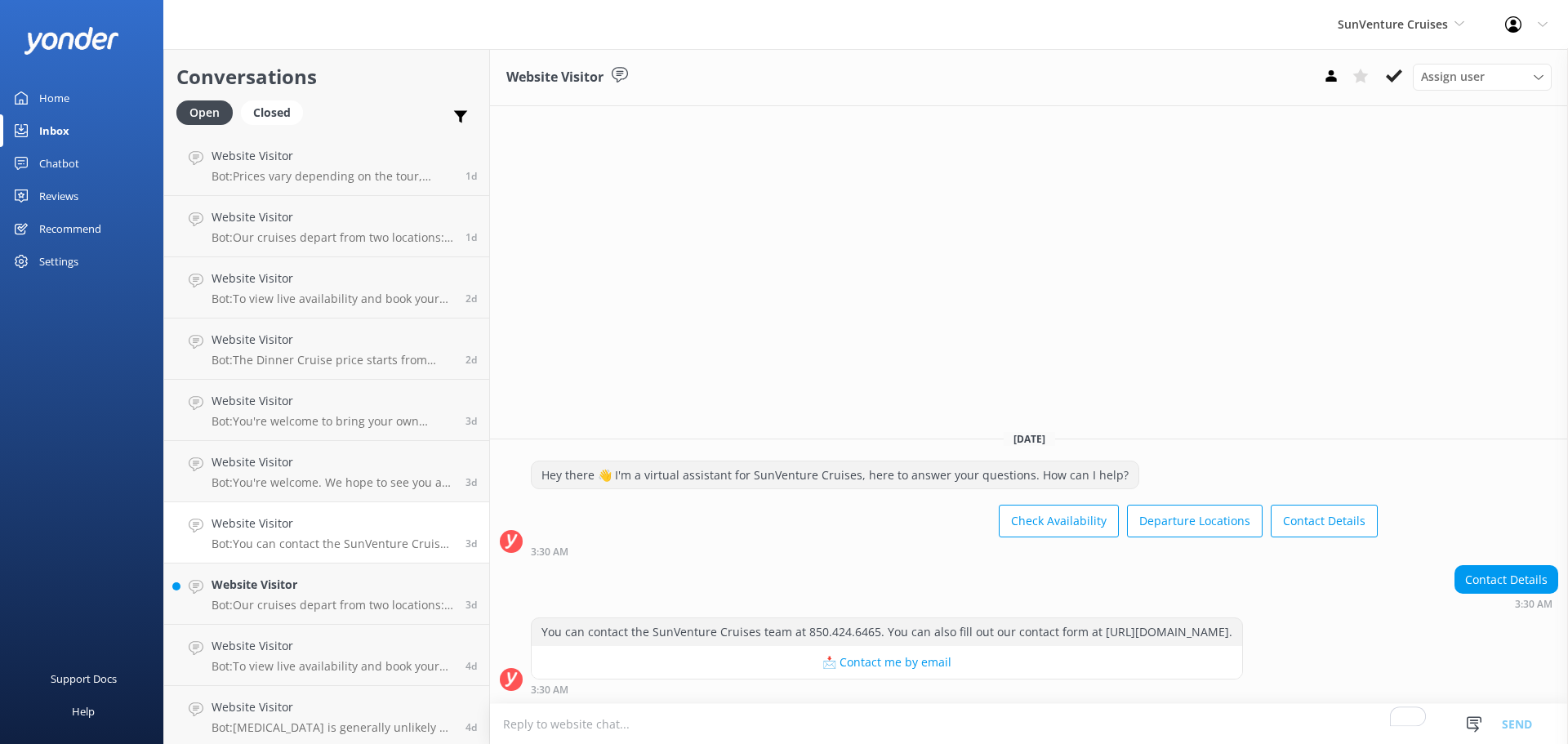
click at [305, 473] on div "Website Visitor Bot: You're welcome. We hope to see you at SunVenture Cruises s…" at bounding box center [332, 471] width 242 height 36
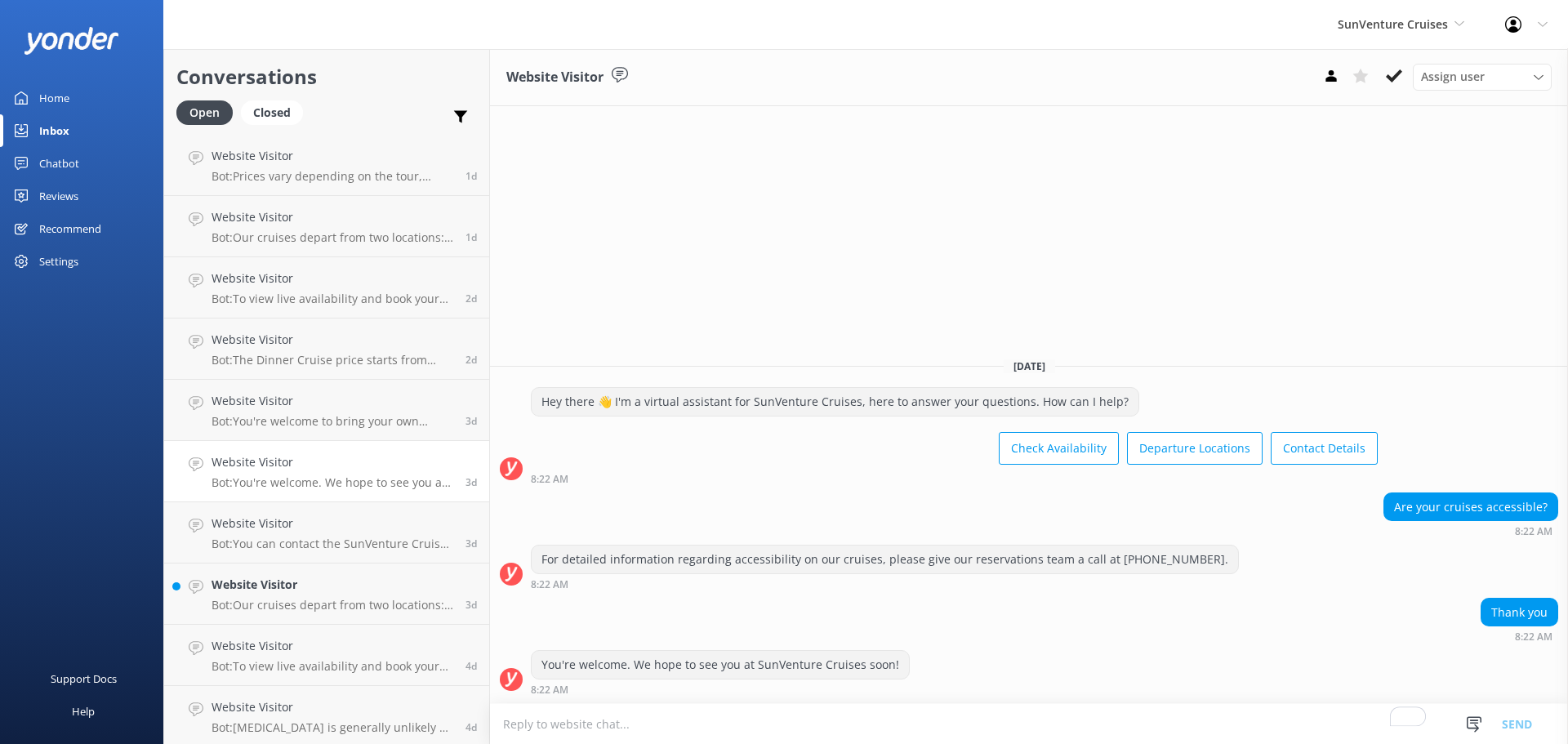
click at [309, 532] on h4 "Website Visitor" at bounding box center [332, 523] width 242 height 18
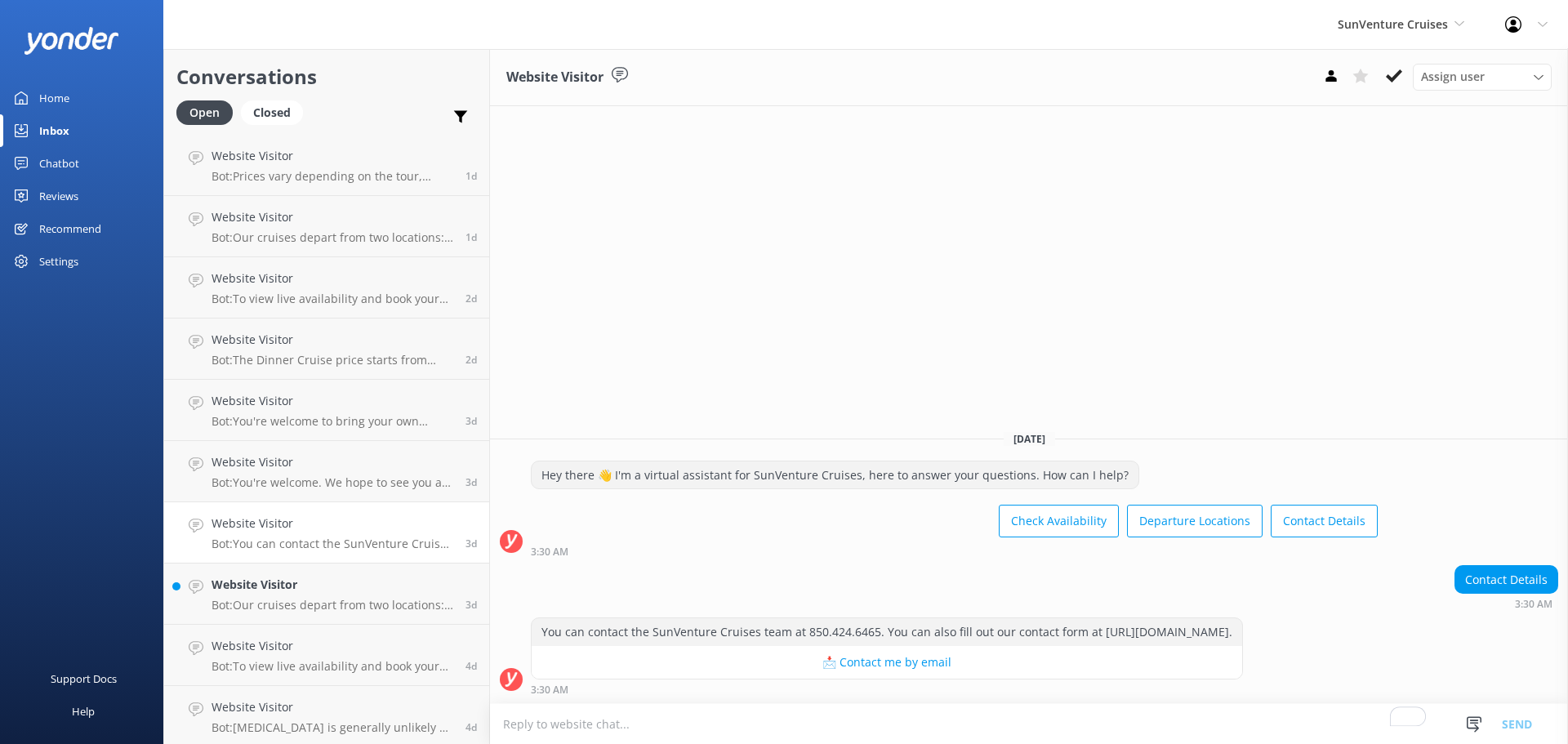
click at [309, 573] on link "Website Visitor Bot: Our cruises depart from two locations: Destin Harbor at 31…" at bounding box center [327, 593] width 325 height 61
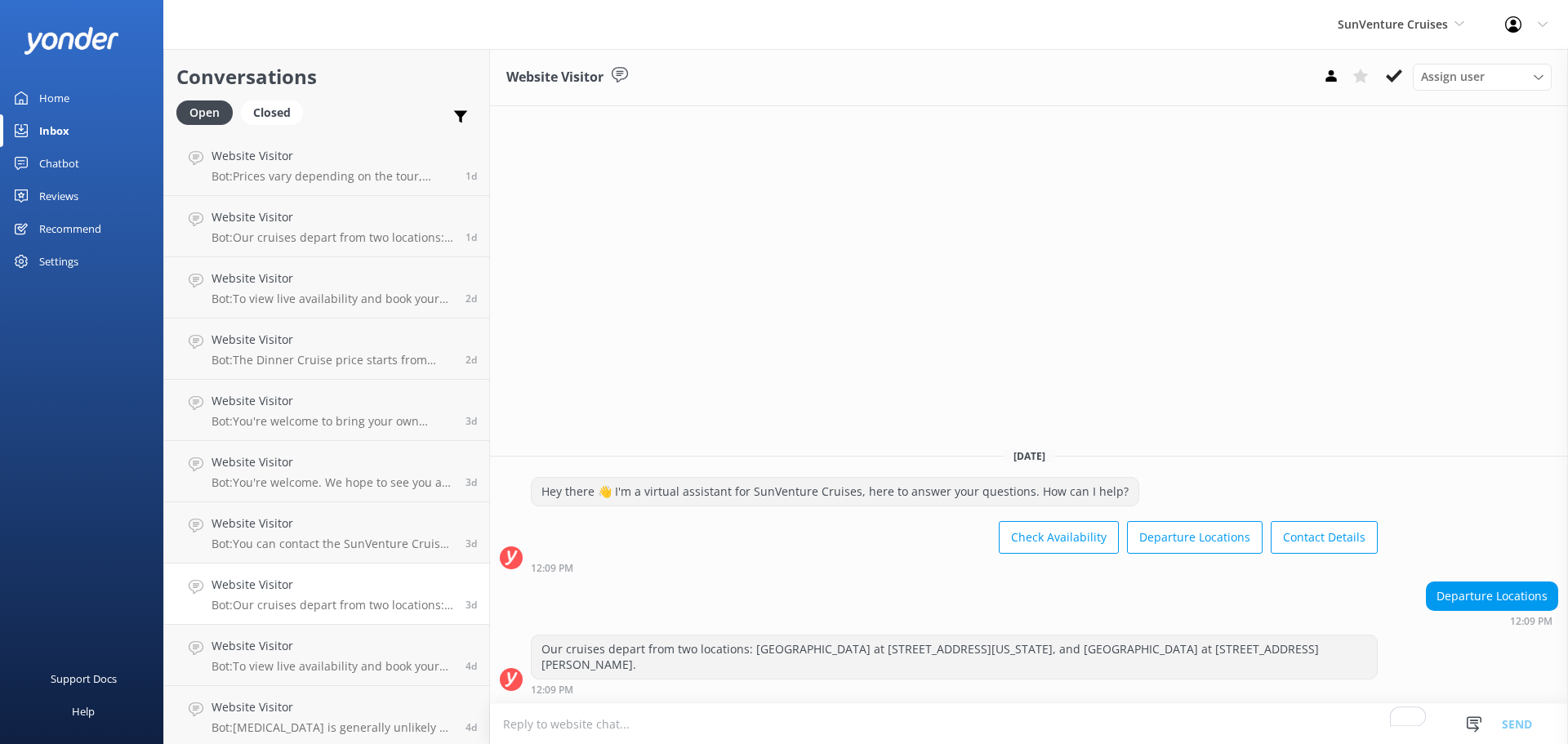
click at [315, 542] on p "Bot: You can contact the SunVenture Cruises team at 850.424.6465. You can also …" at bounding box center [332, 544] width 242 height 15
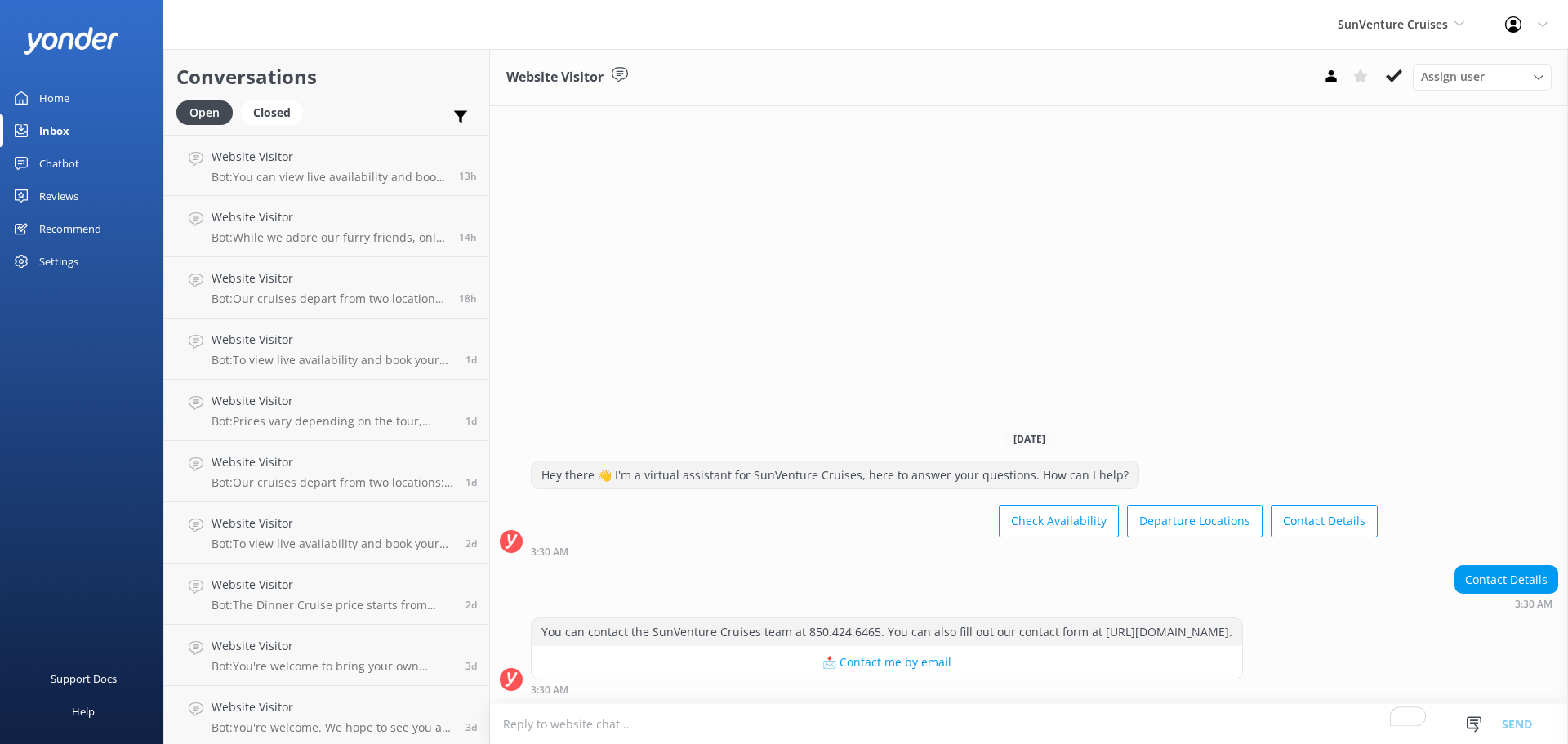
click at [81, 100] on link "Home" at bounding box center [82, 98] width 163 height 33
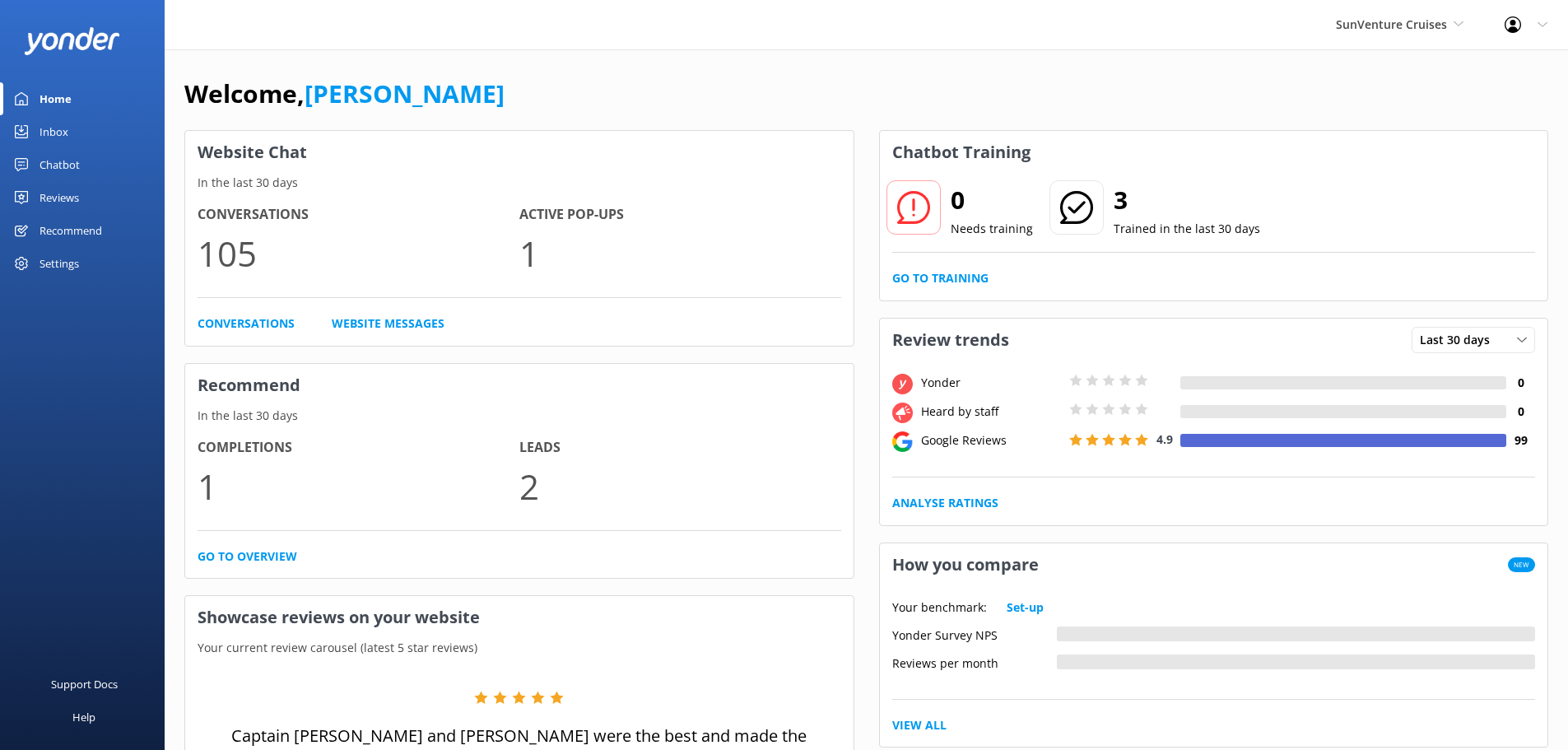
click at [78, 259] on div "Settings" at bounding box center [60, 264] width 40 height 33
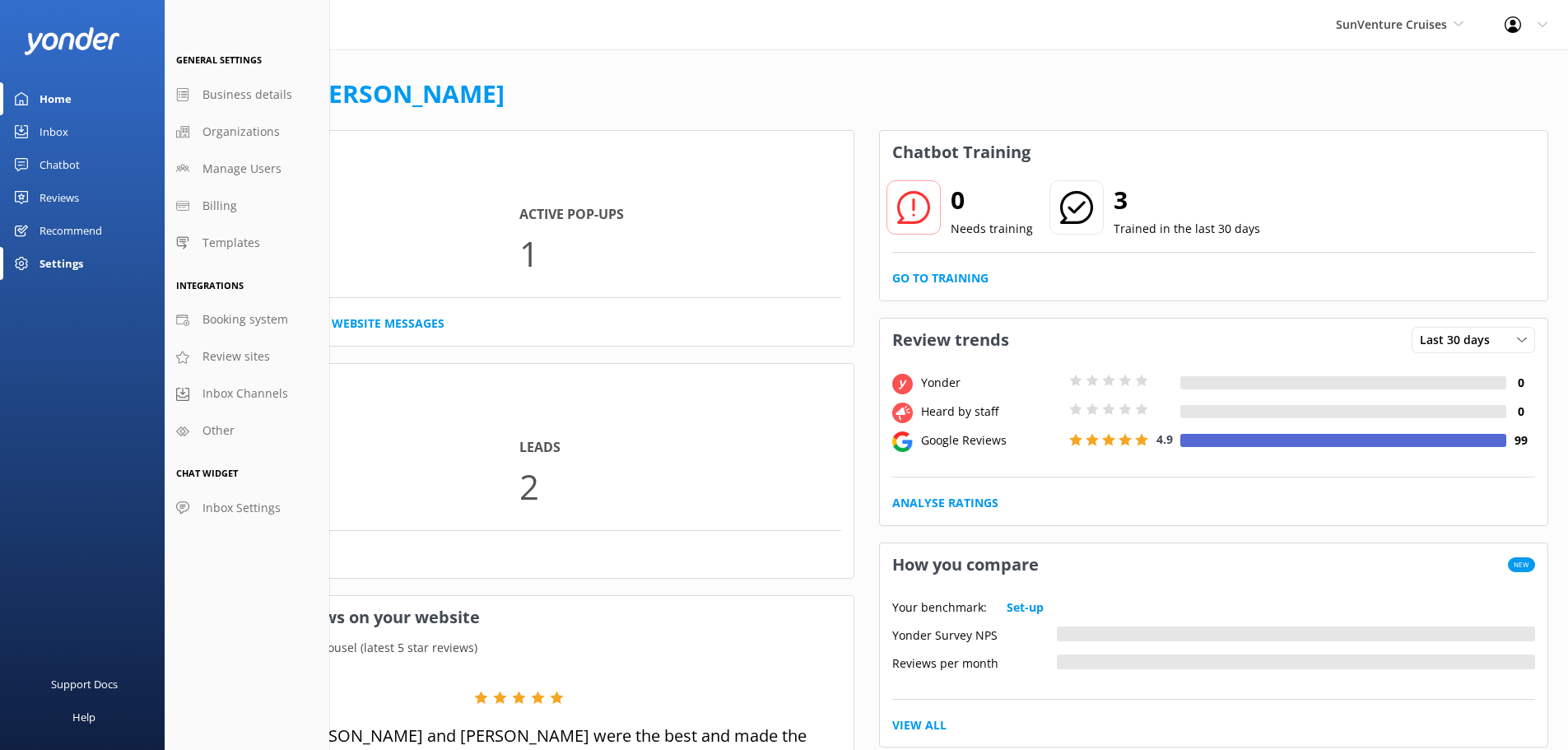
click at [60, 168] on div "Chatbot" at bounding box center [60, 165] width 41 height 33
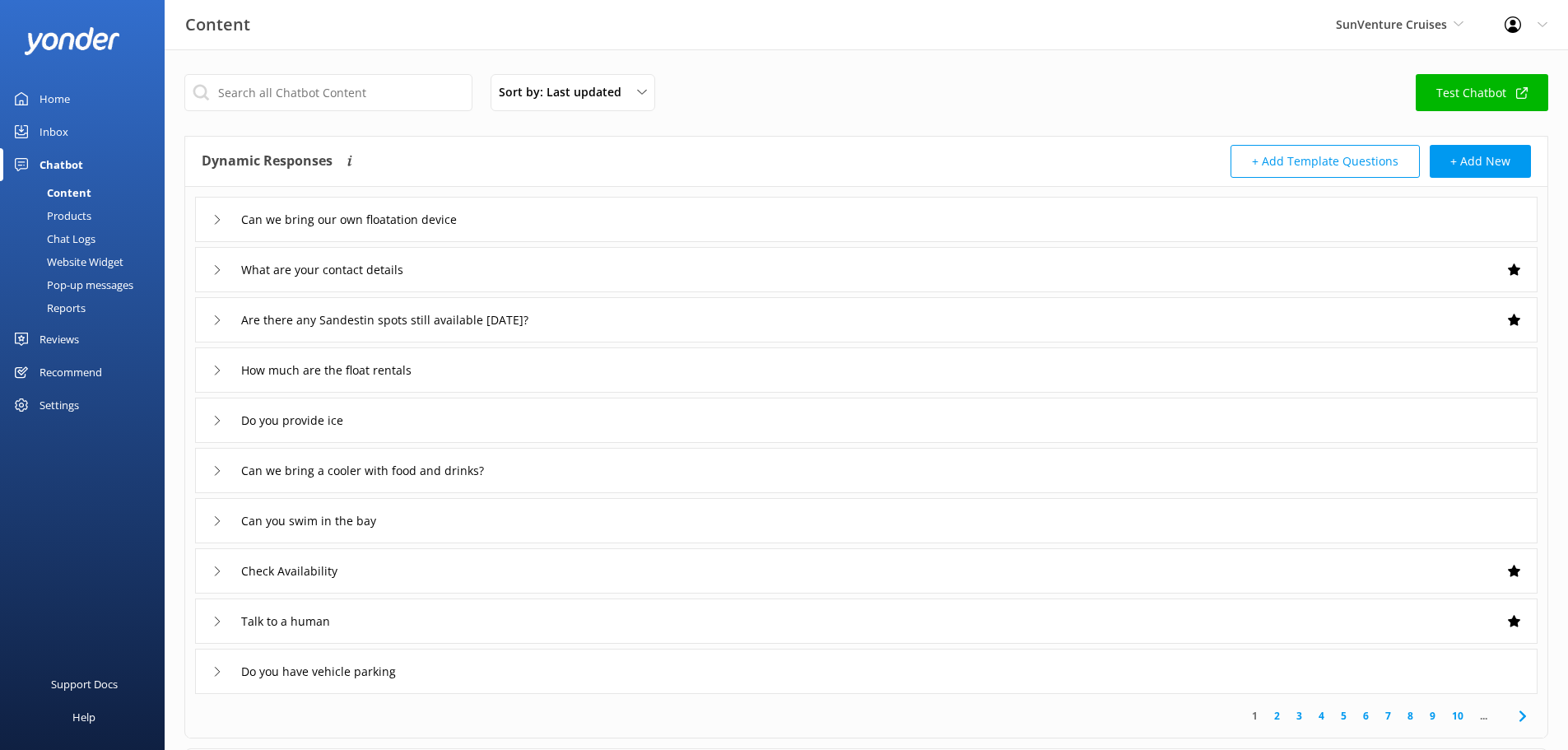
click at [70, 375] on div "Recommend" at bounding box center [71, 372] width 62 height 33
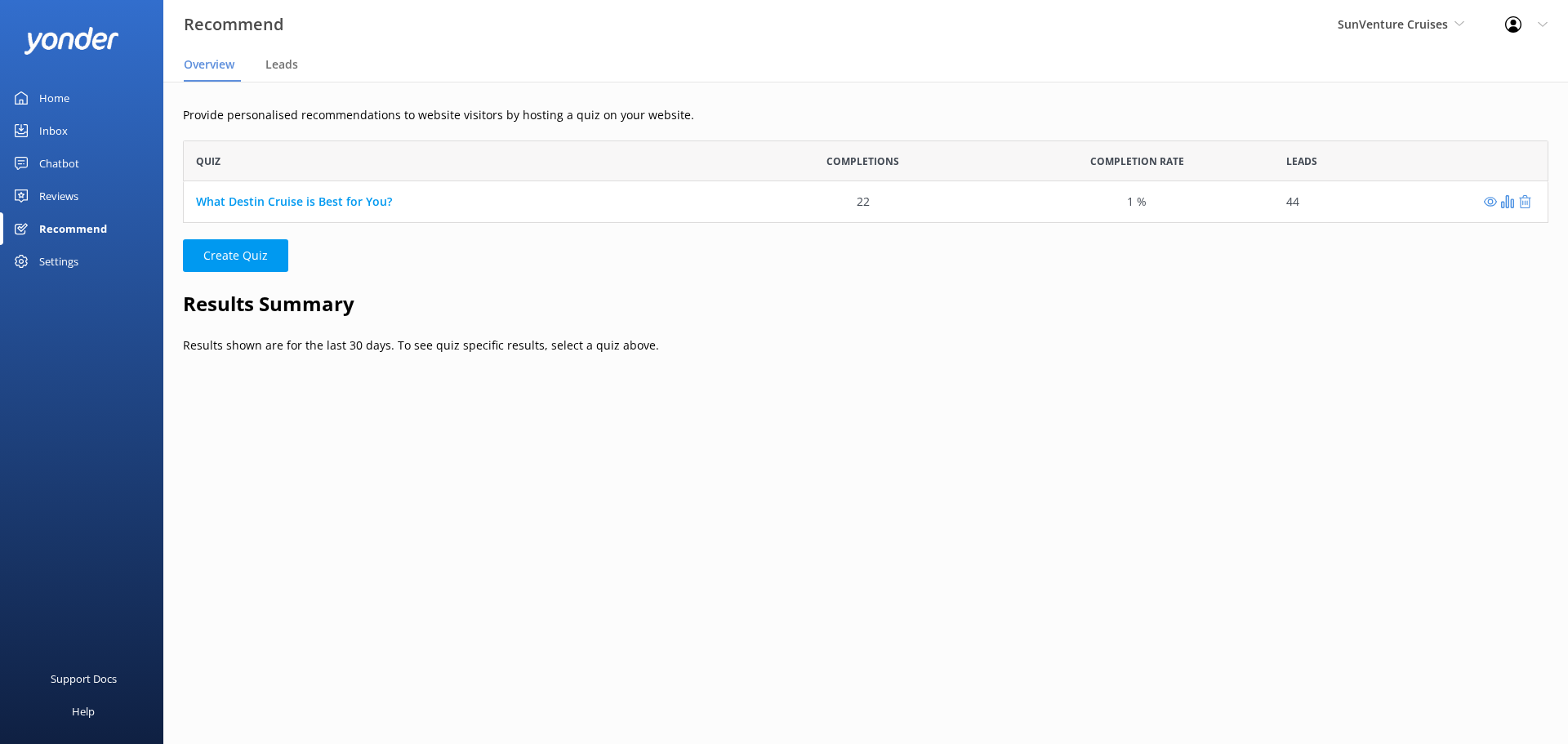
scroll to position [13, 13]
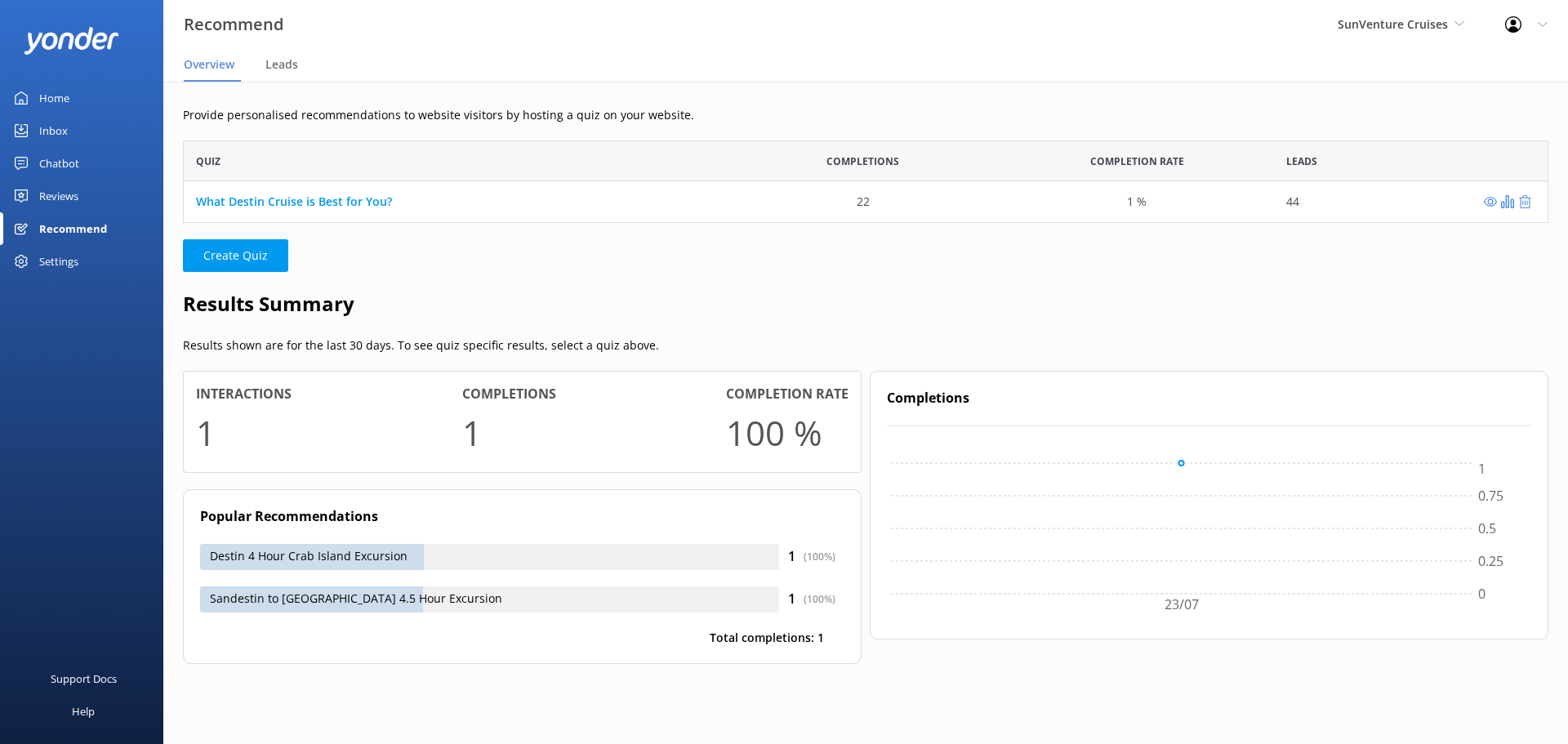
click at [61, 267] on div "Settings" at bounding box center [59, 261] width 40 height 33
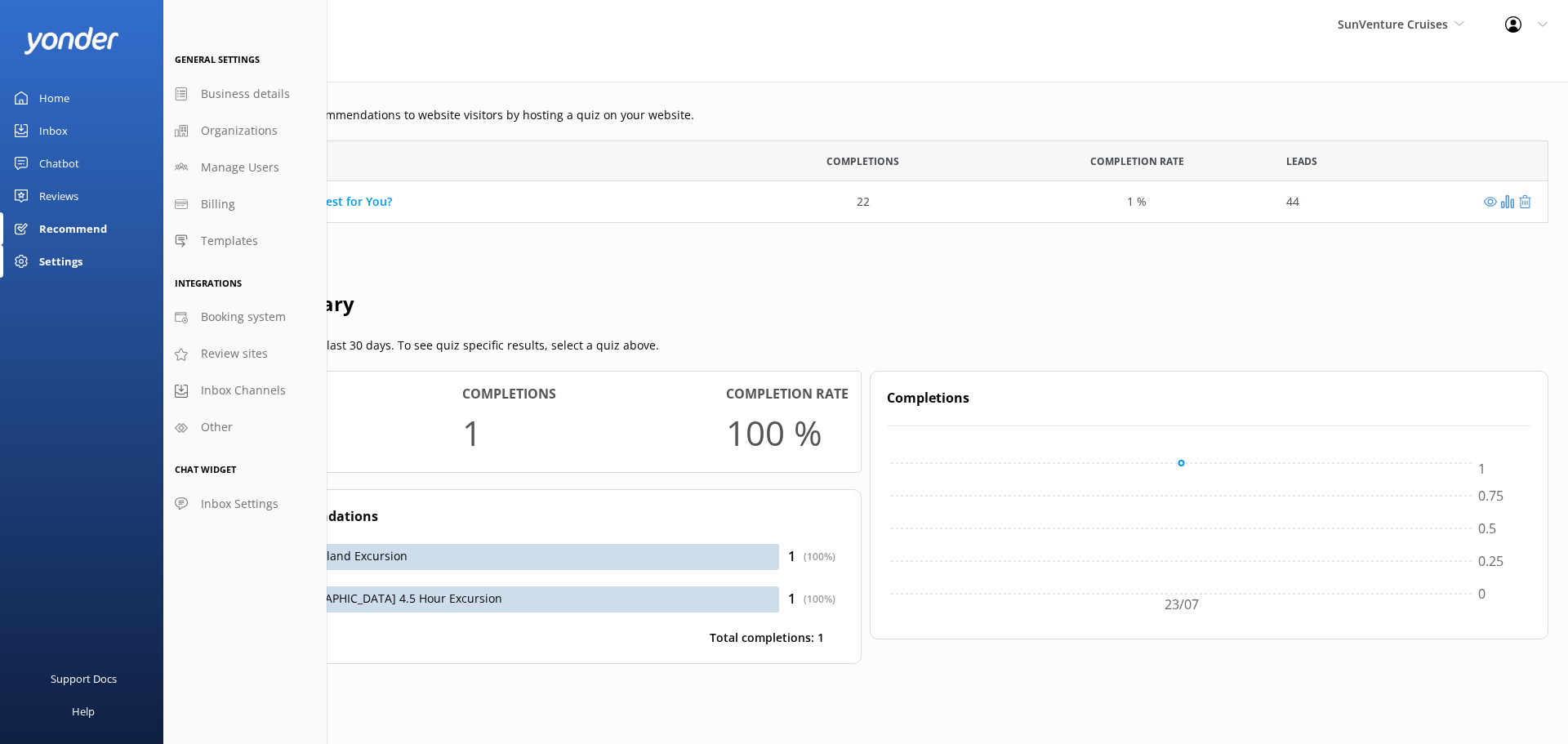
click at [223, 314] on span "Booking system" at bounding box center [243, 317] width 85 height 18
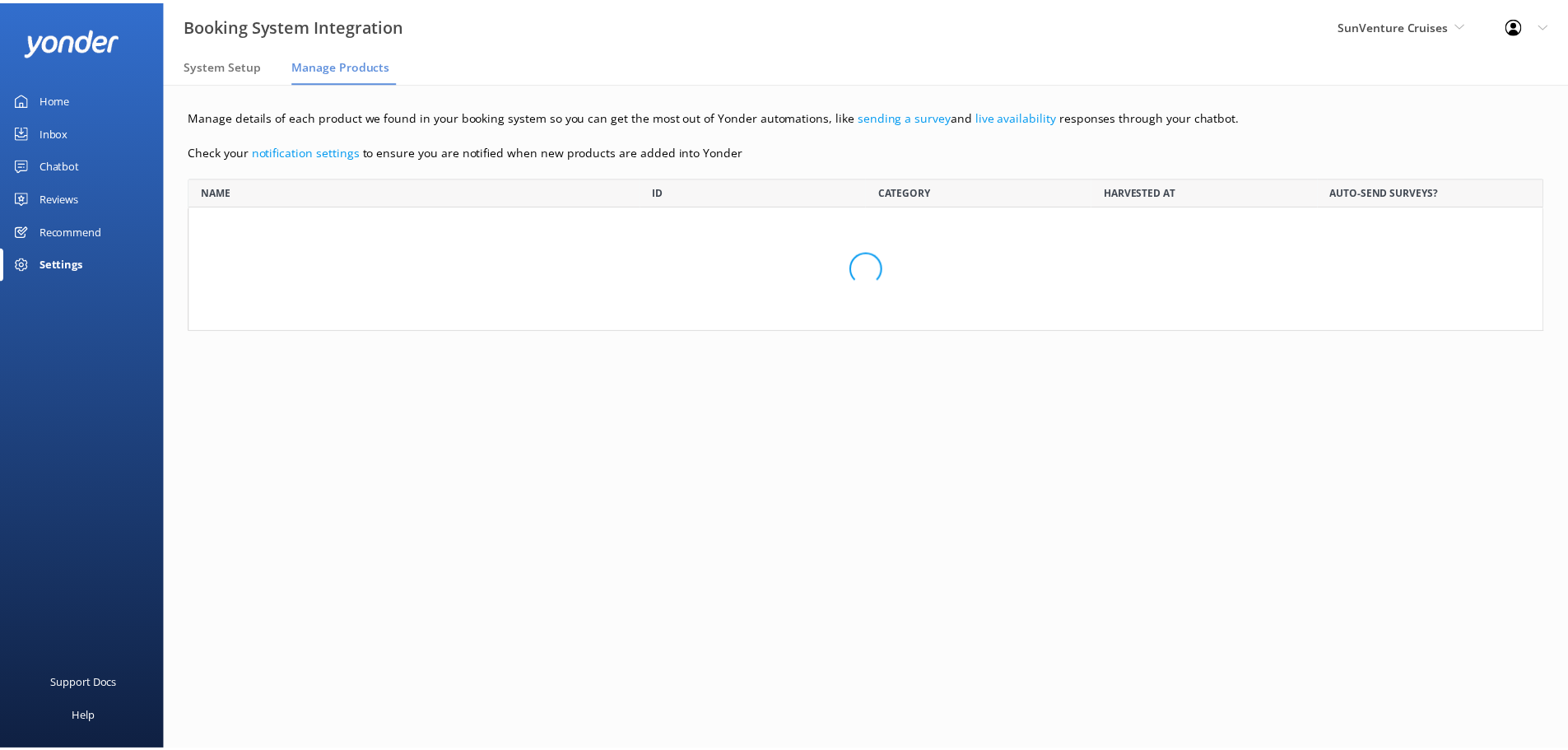
scroll to position [635, 1342]
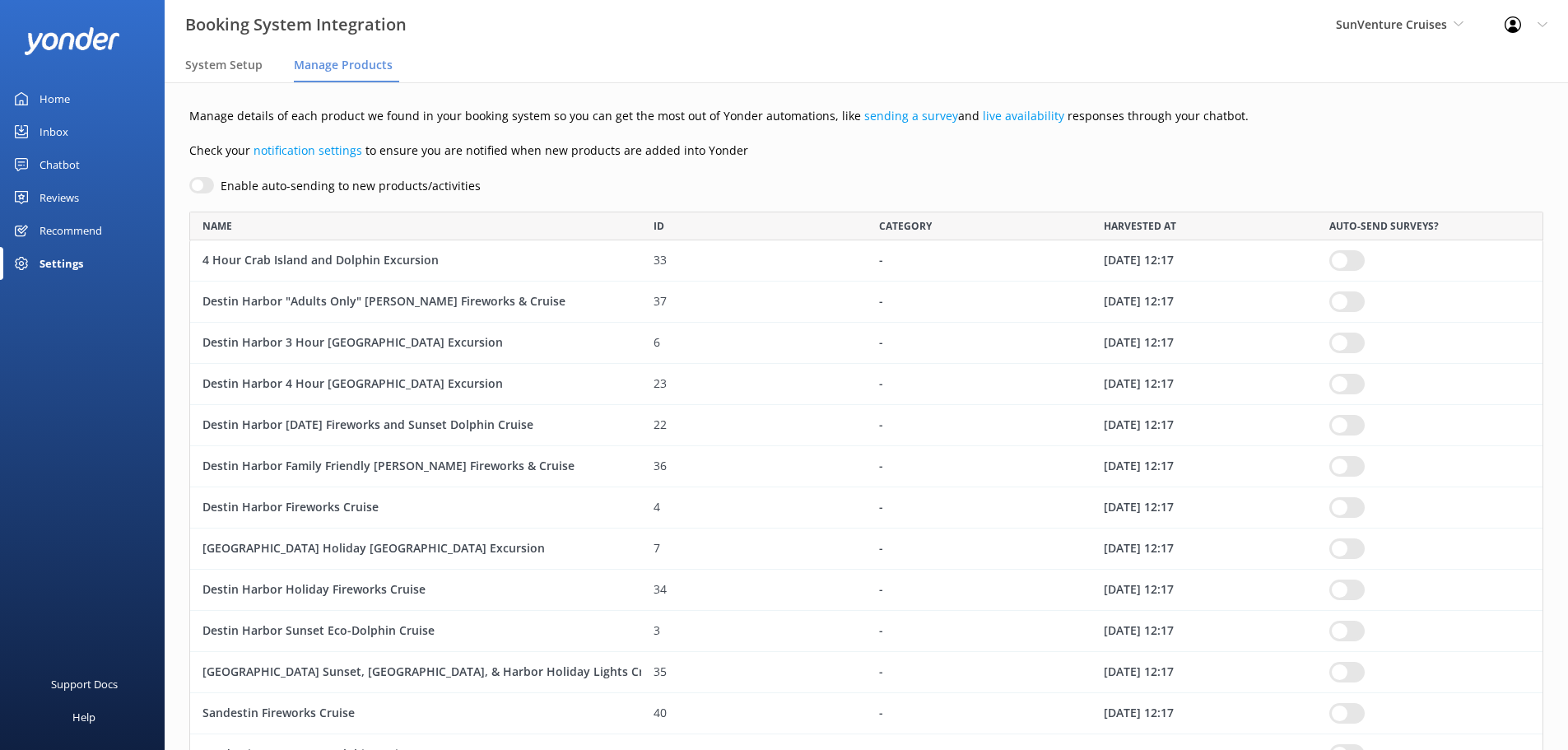
click at [215, 81] on div "System Setup" at bounding box center [227, 66] width 84 height 33
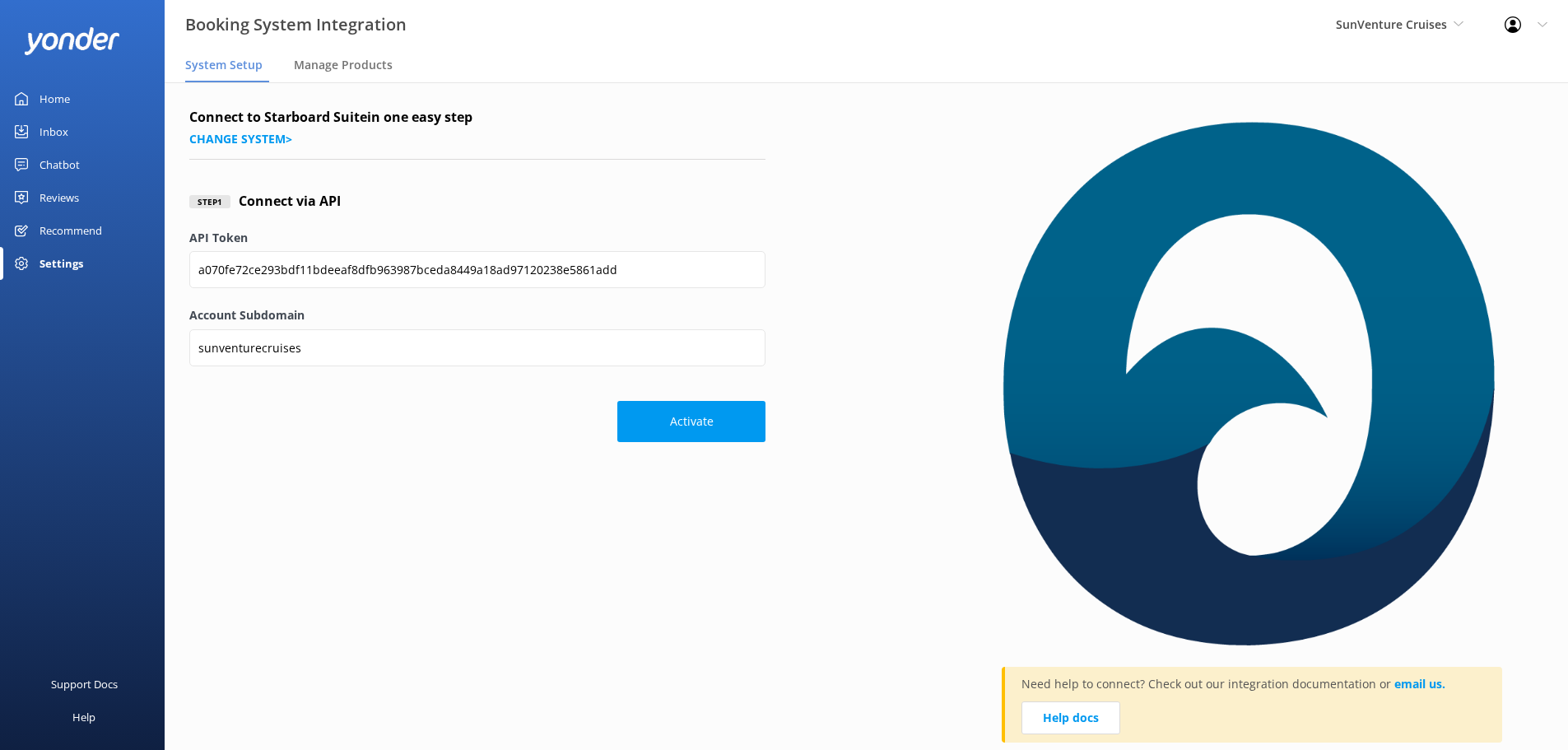
click at [45, 86] on div "Home" at bounding box center [55, 99] width 30 height 33
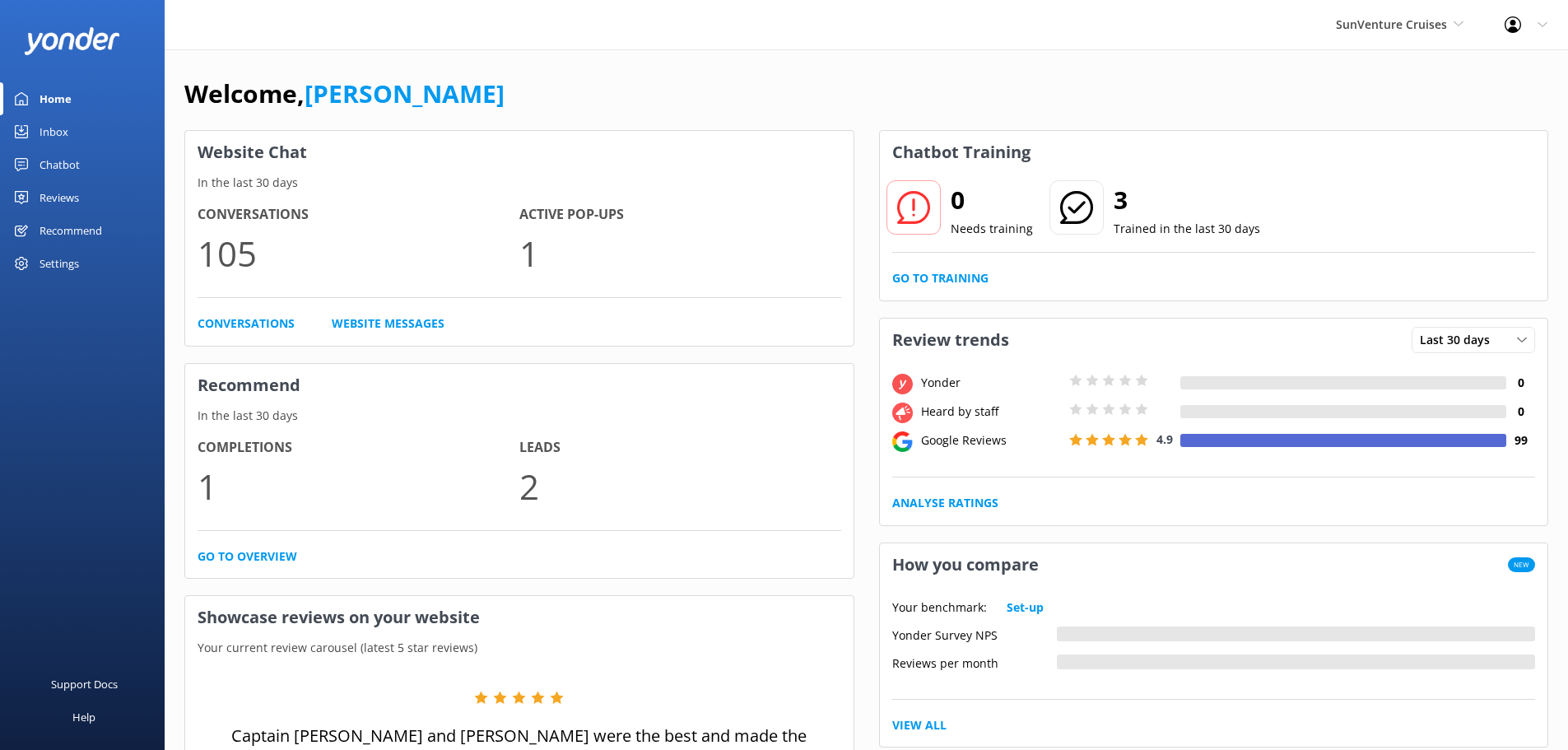
click at [74, 124] on link "Inbox" at bounding box center [82, 132] width 165 height 33
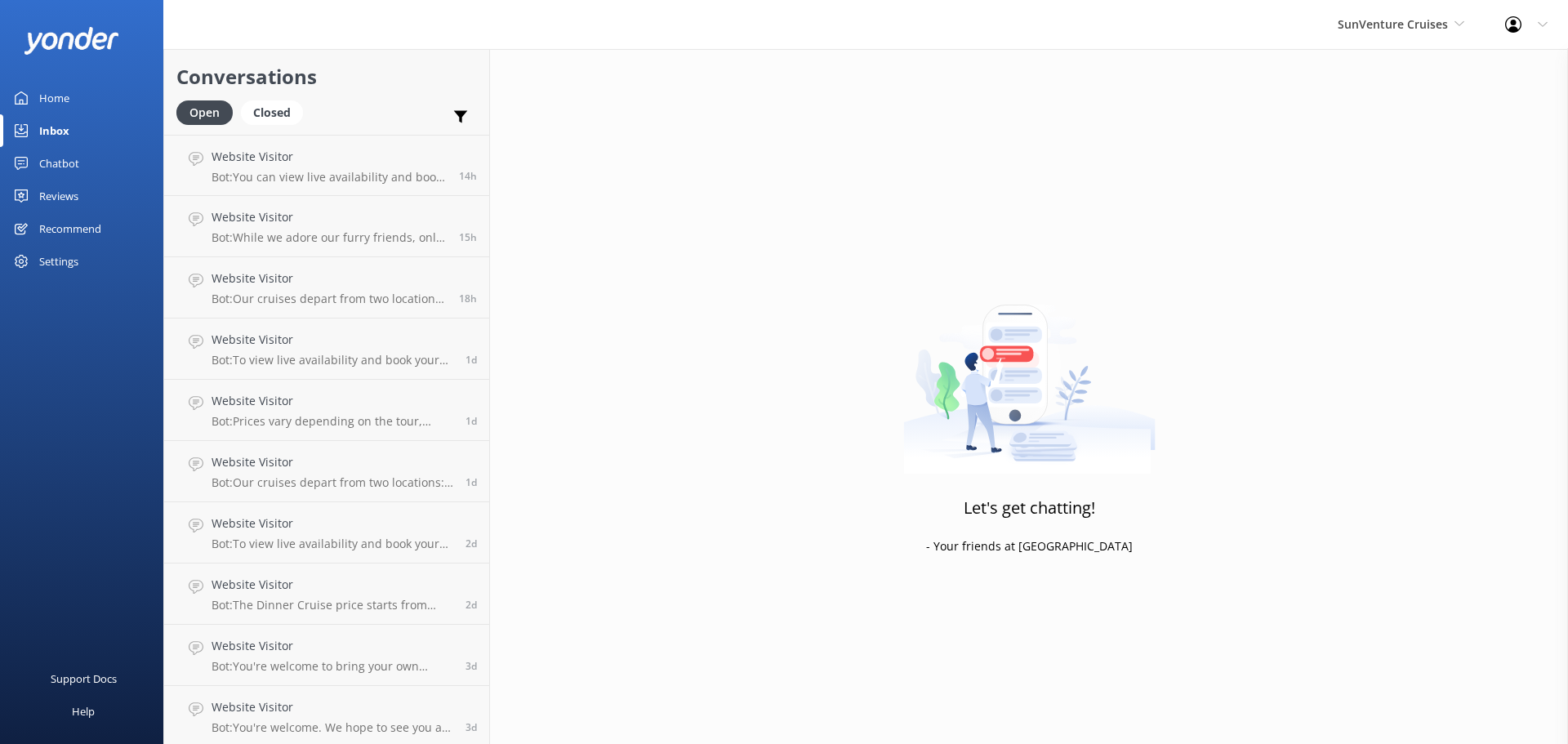
click at [74, 160] on div "Chatbot" at bounding box center [59, 163] width 40 height 33
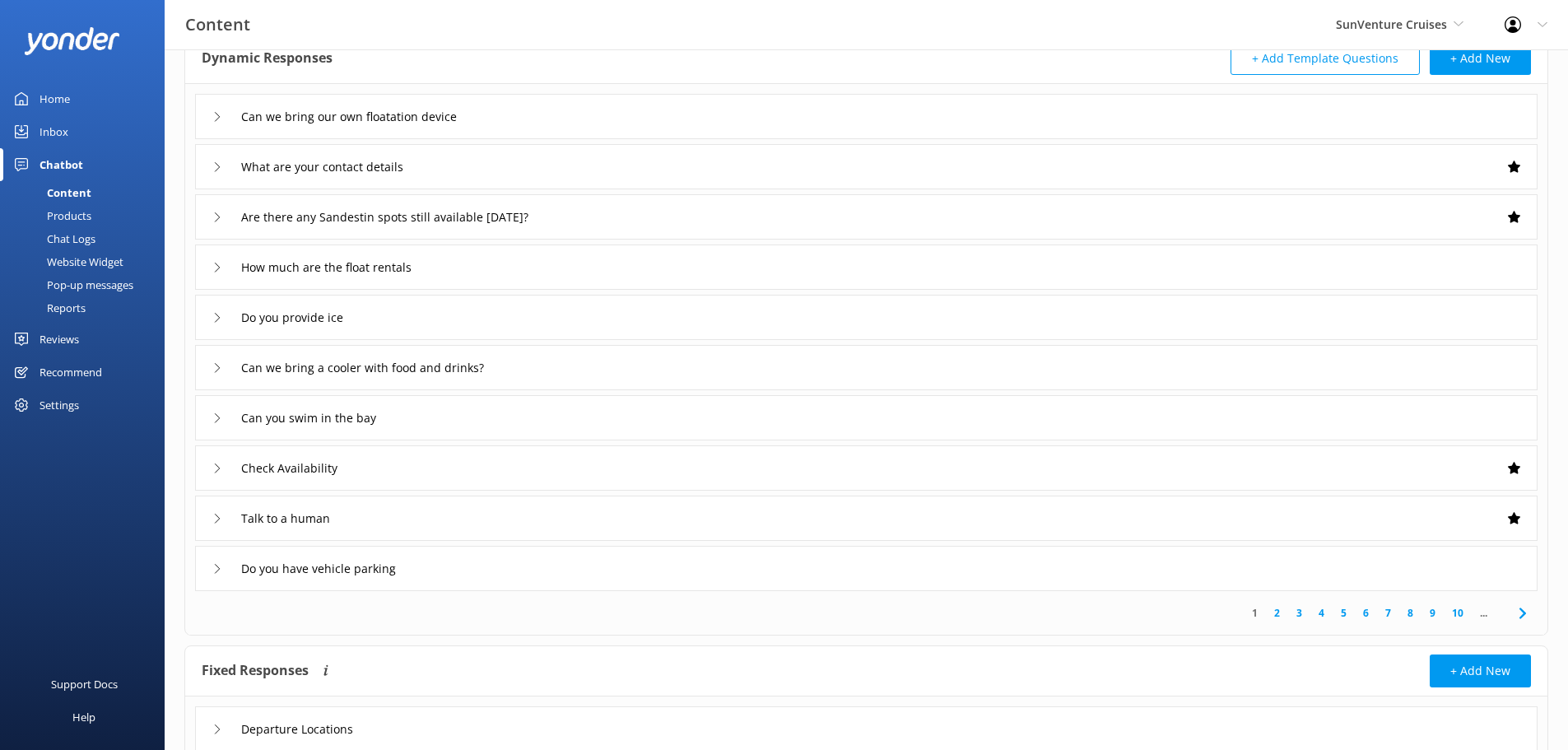
scroll to position [215, 0]
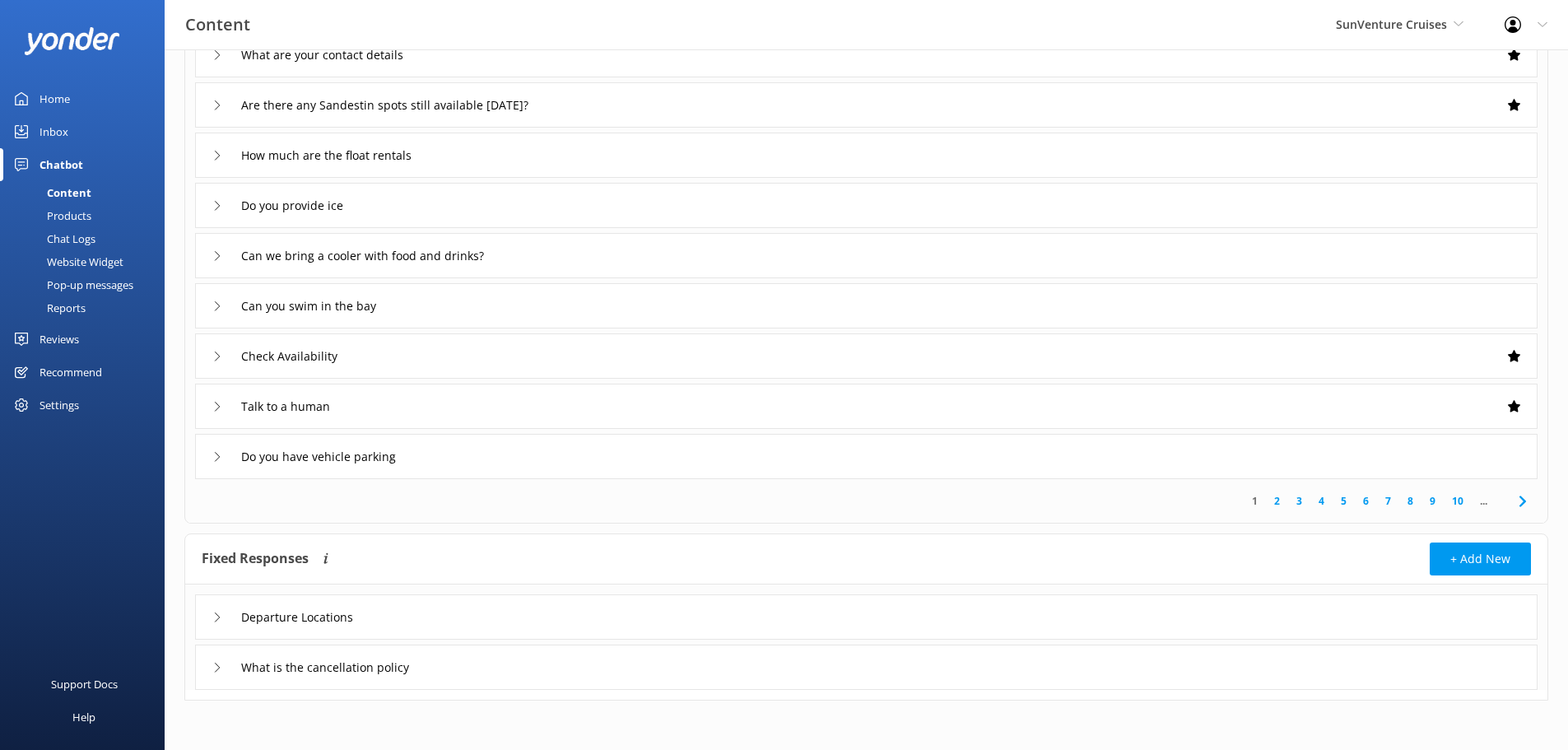
click at [81, 303] on div "Reports" at bounding box center [47, 308] width 75 height 23
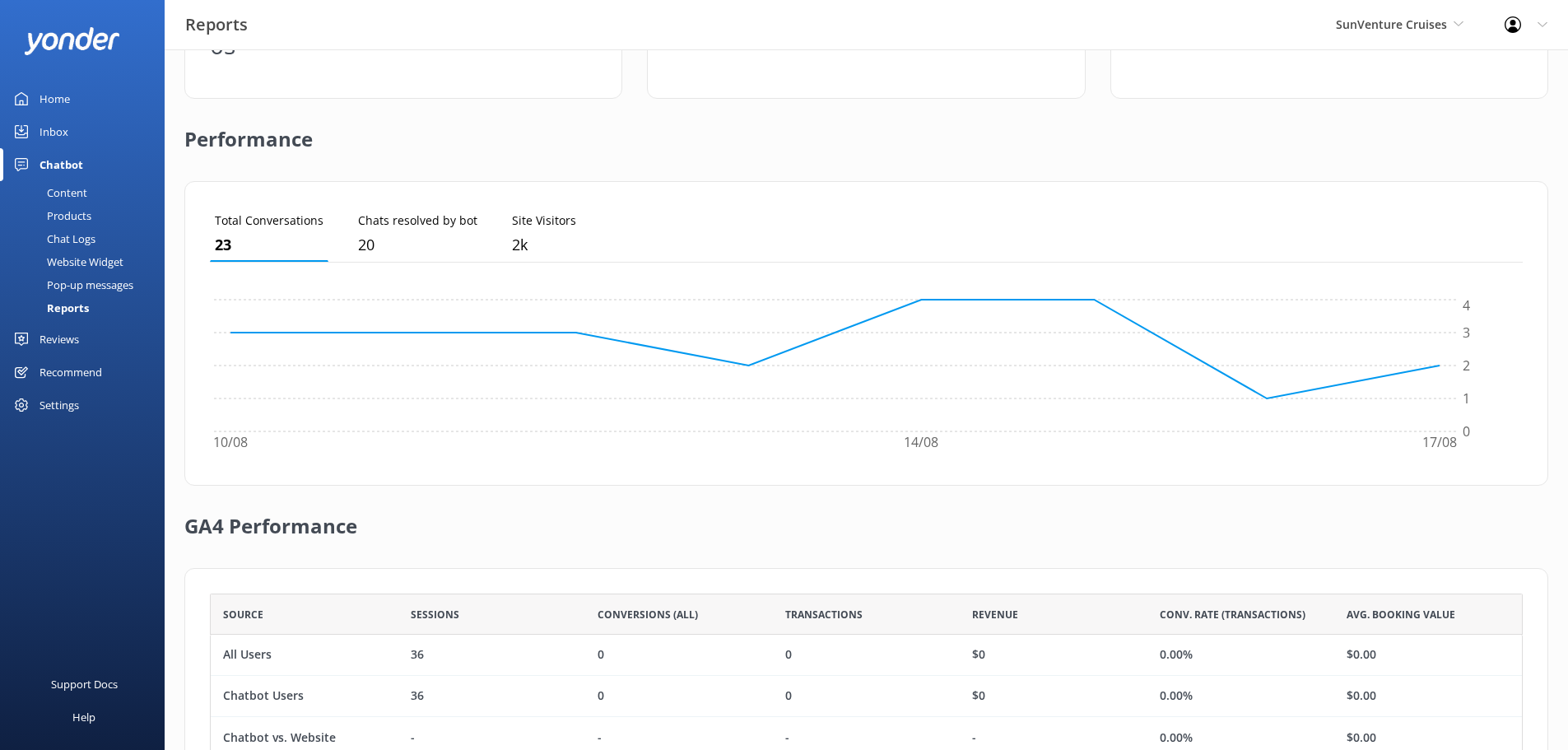
scroll to position [233, 0]
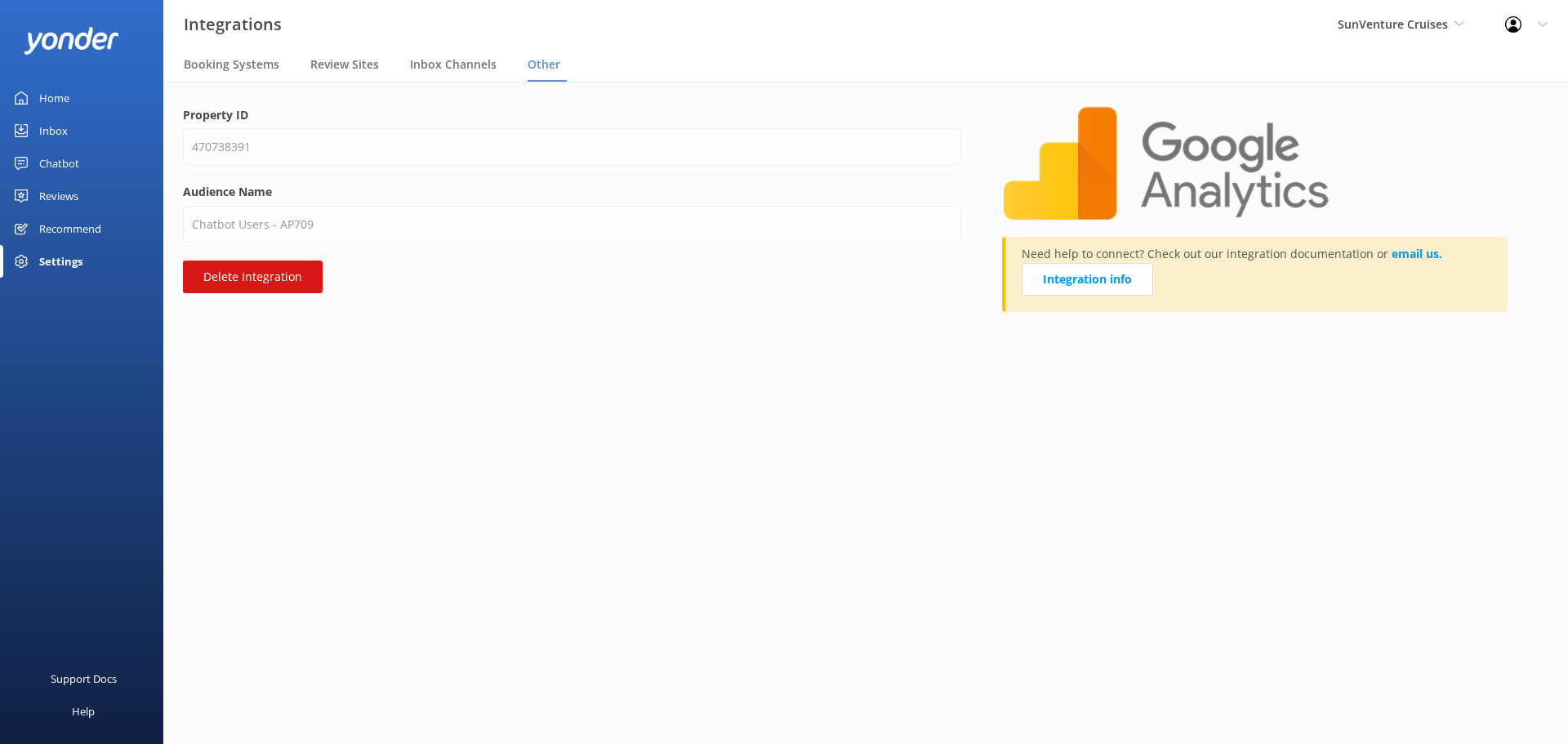
drag, startPoint x: 286, startPoint y: 279, endPoint x: 852, endPoint y: 60, distance: 606.9
click at [286, 279] on button "Delete Integration" at bounding box center [253, 277] width 139 height 33
